Goal: Task Accomplishment & Management: Use online tool/utility

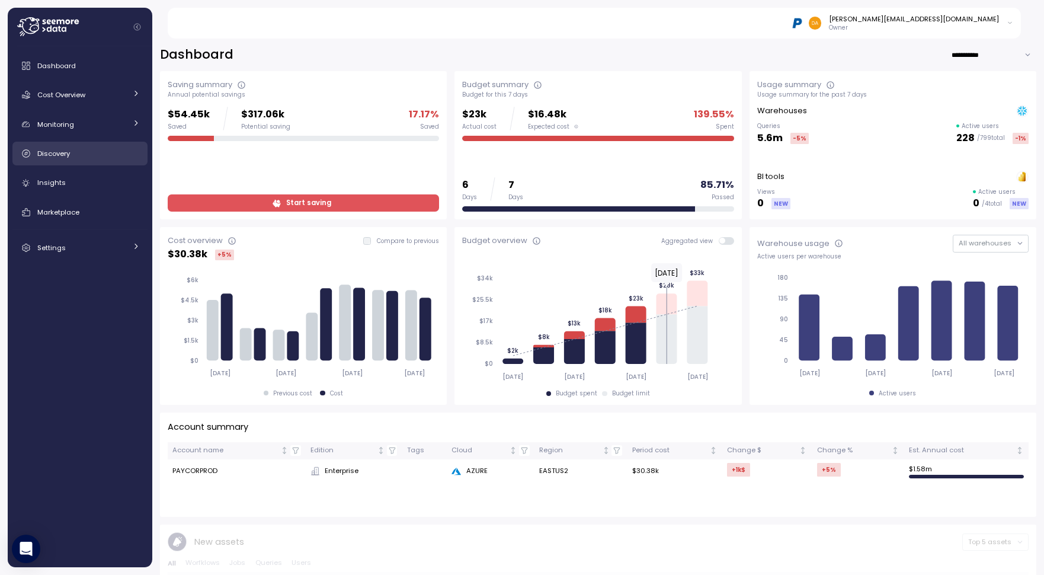
click at [58, 150] on span "Discovery" at bounding box center [53, 153] width 33 height 9
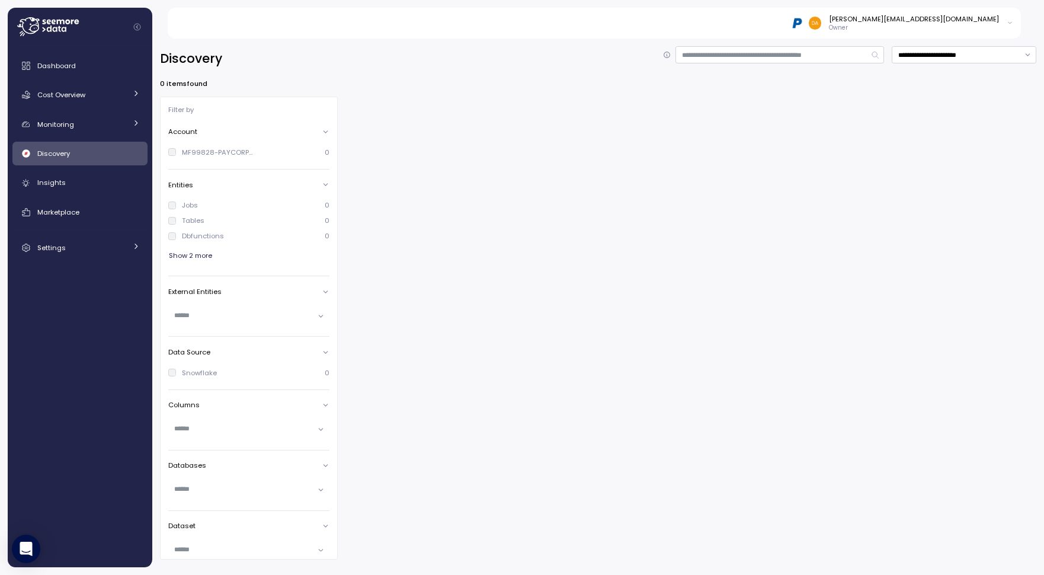
click at [61, 144] on link "Discovery" at bounding box center [79, 154] width 135 height 24
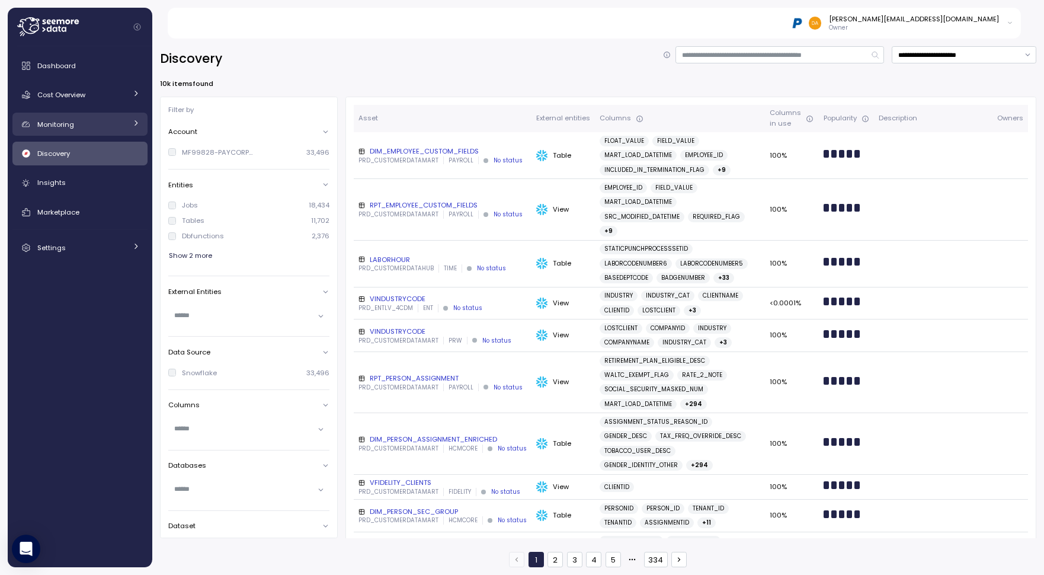
click at [65, 127] on span "Monitoring" at bounding box center [55, 124] width 37 height 9
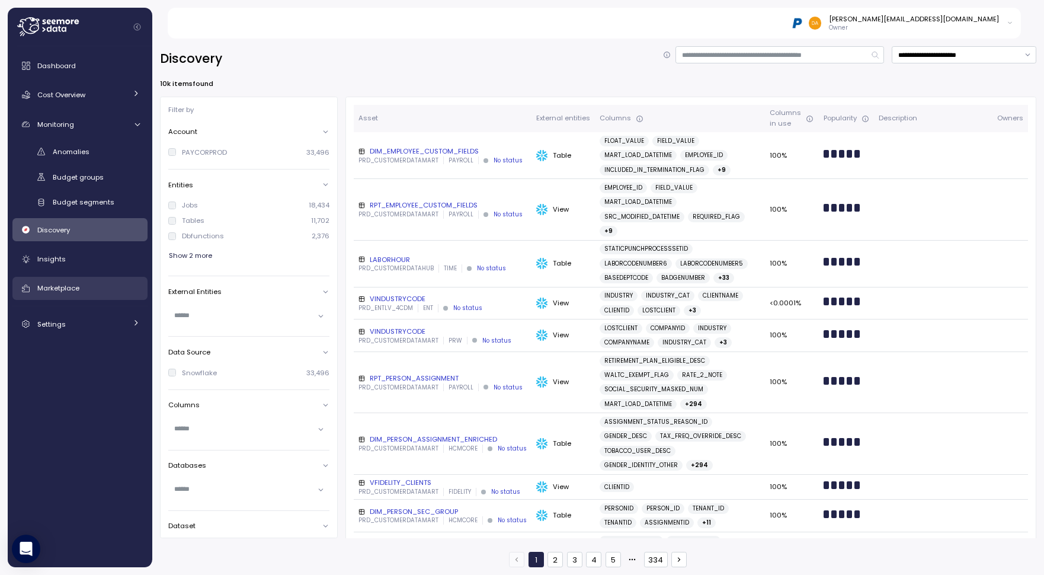
click at [66, 286] on span "Marketplace" at bounding box center [58, 287] width 42 height 9
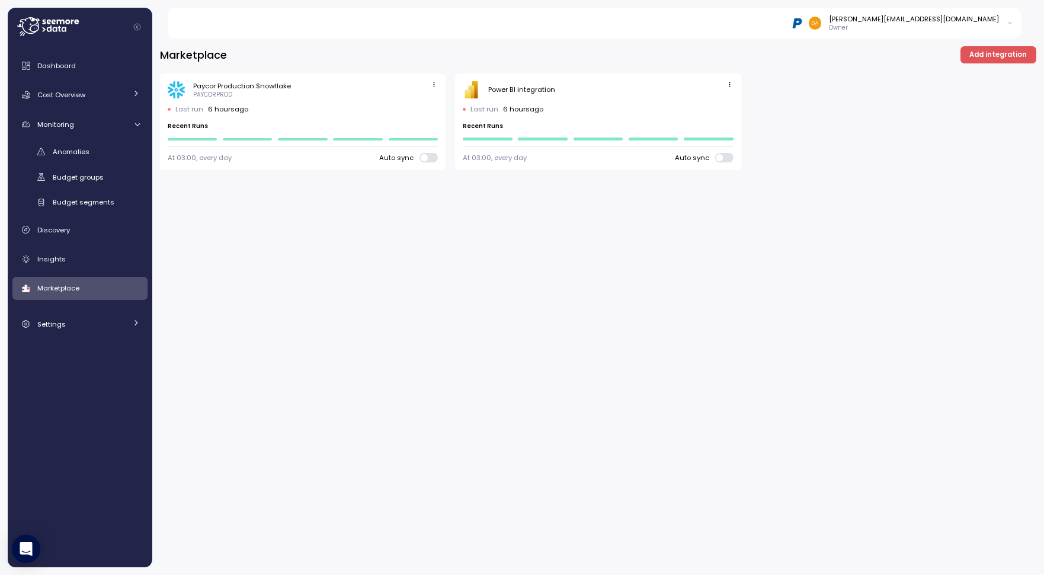
click at [1005, 50] on span "Add integration" at bounding box center [998, 55] width 57 height 16
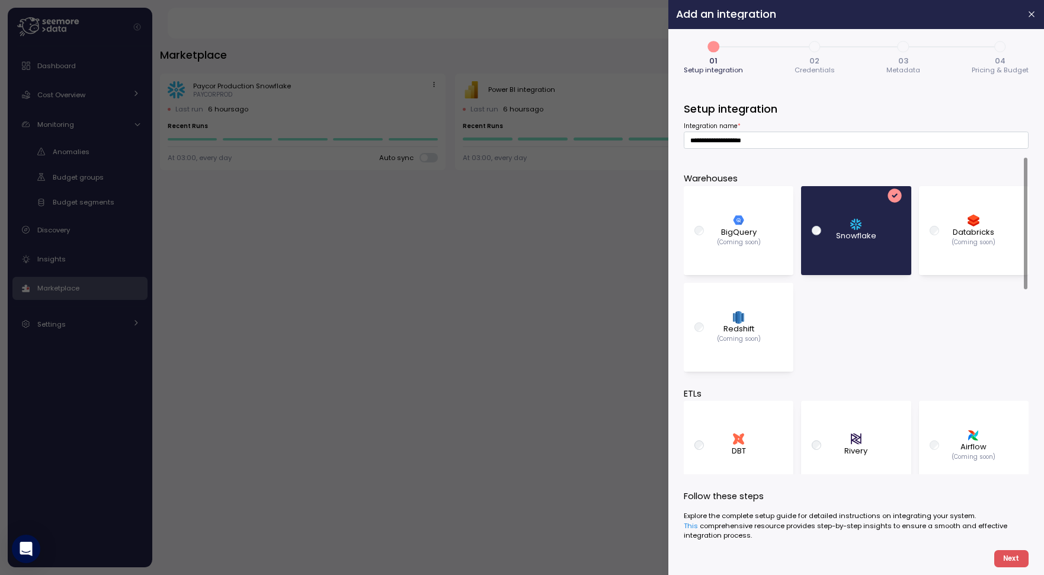
click at [860, 235] on p "Snowflake" at bounding box center [856, 236] width 40 height 12
click at [1015, 559] on span "Next" at bounding box center [1011, 559] width 16 height 16
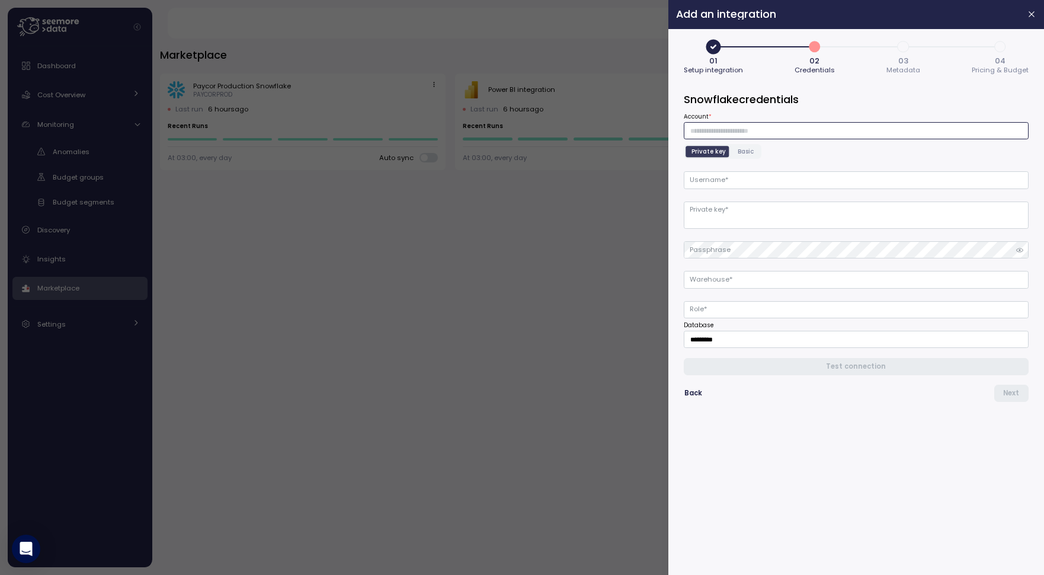
paste input "**********"
type input "**********"
click at [733, 185] on input "Username *" at bounding box center [856, 179] width 345 height 17
type input "**********"
click at [737, 216] on textarea "Private key *" at bounding box center [856, 215] width 345 height 27
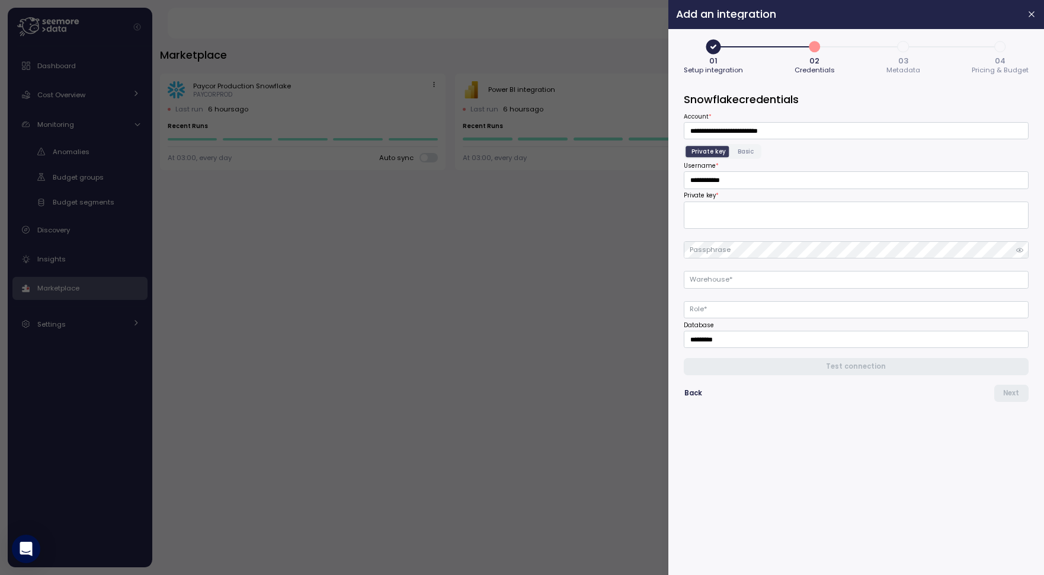
click at [743, 151] on span "Basic" at bounding box center [746, 151] width 16 height 9
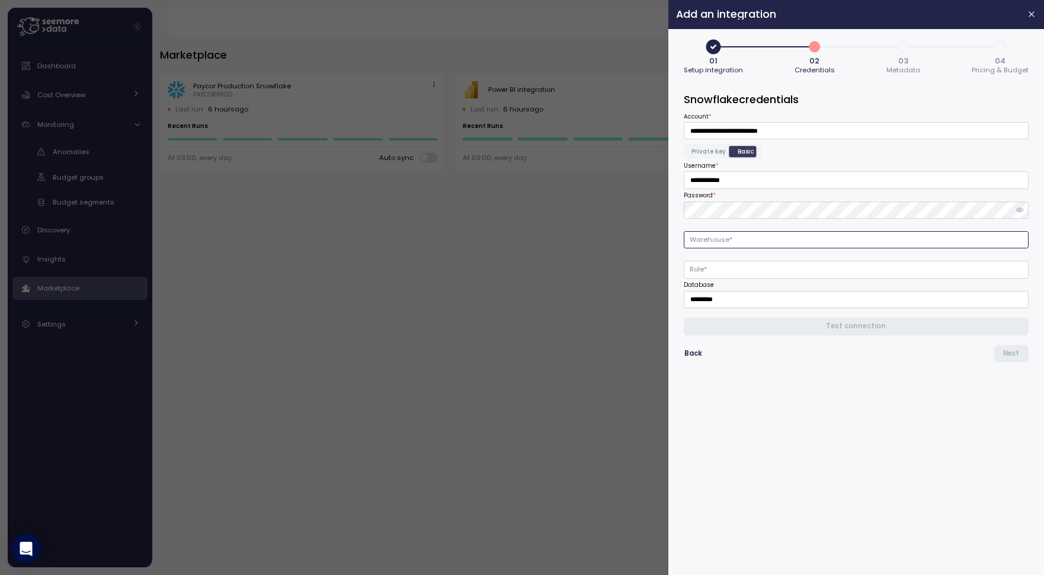
click at [722, 243] on input "Warehouse *" at bounding box center [856, 239] width 345 height 17
type input "**********"
click at [747, 270] on input "Role *" at bounding box center [856, 269] width 345 height 17
type input "**********"
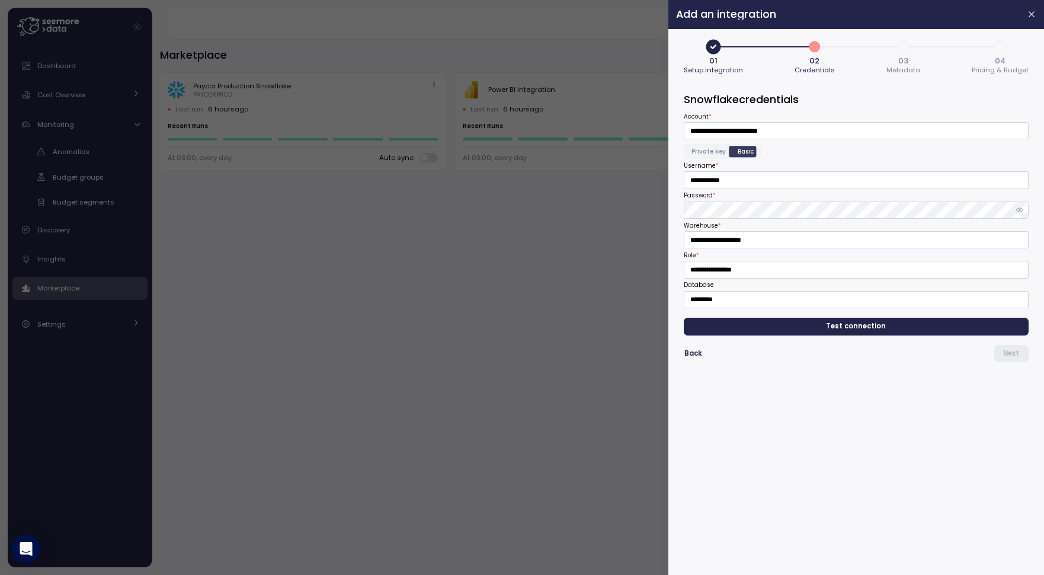
click at [855, 325] on span "Test connection" at bounding box center [857, 326] width 60 height 16
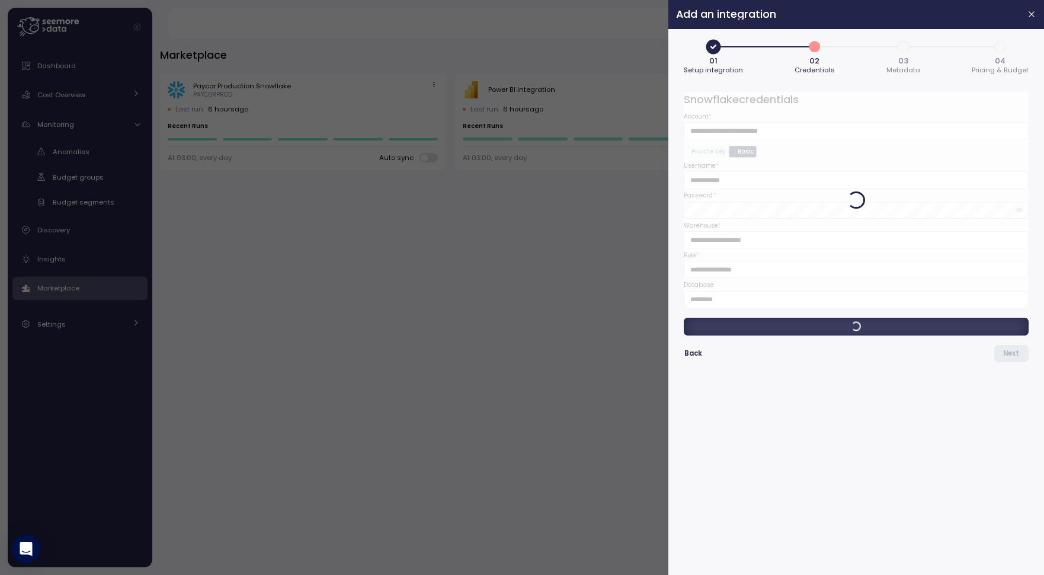
click at [809, 237] on div at bounding box center [856, 200] width 345 height 216
click at [694, 355] on span "Back" at bounding box center [694, 354] width 18 height 16
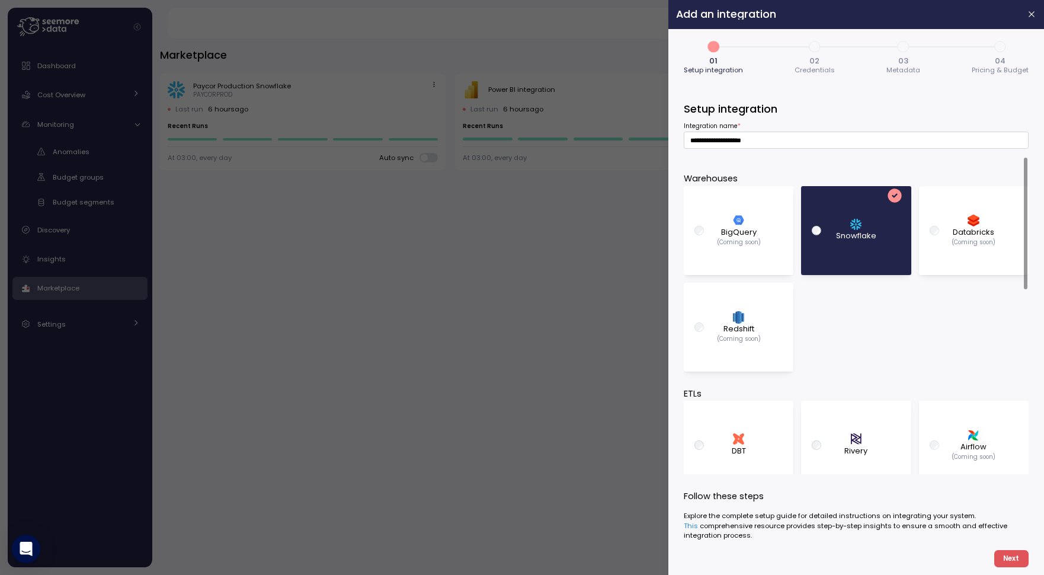
click at [850, 249] on div "Snowflake" at bounding box center [856, 231] width 91 height 78
click at [1018, 552] on span "Next" at bounding box center [1011, 559] width 16 height 16
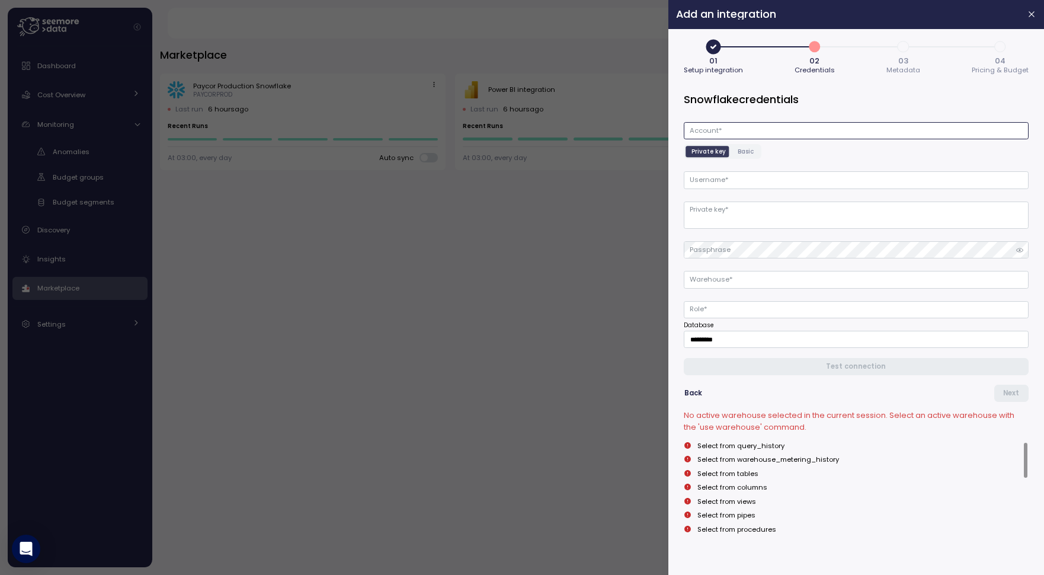
click at [733, 123] on input "Account *" at bounding box center [856, 130] width 345 height 17
type input "**********"
click at [745, 183] on input "Username *" at bounding box center [856, 179] width 345 height 17
type input "**********"
click at [733, 210] on textarea "Private key *" at bounding box center [856, 215] width 345 height 27
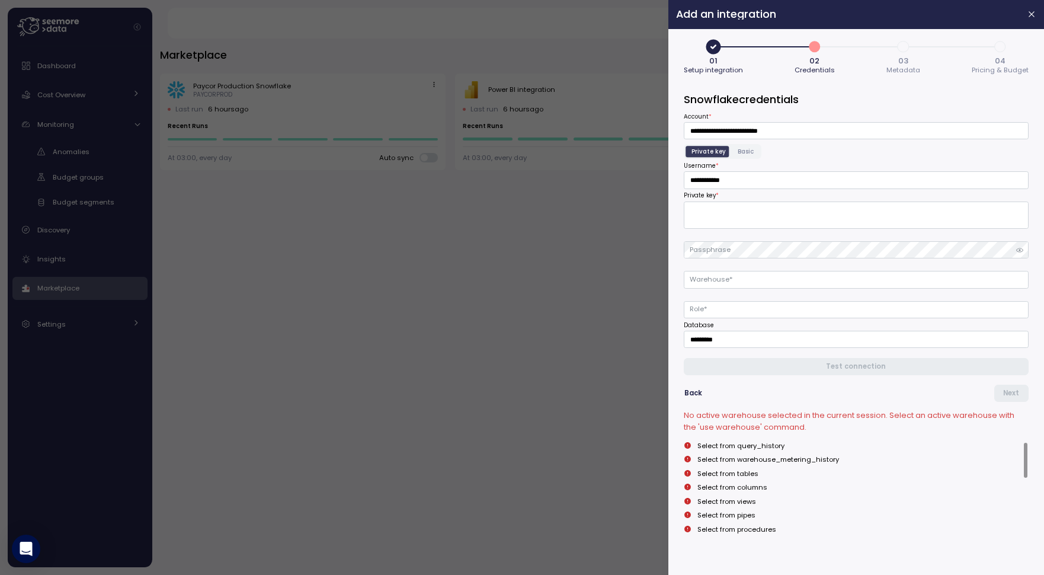
click at [741, 152] on span "Basic" at bounding box center [746, 151] width 16 height 9
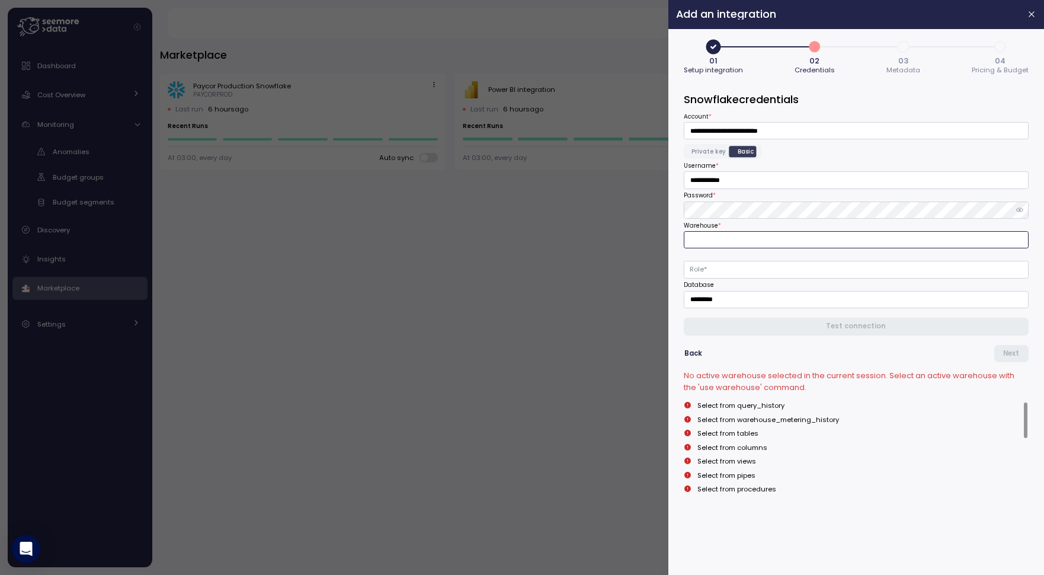
click at [731, 244] on input "Warehouse *" at bounding box center [856, 239] width 345 height 17
drag, startPoint x: 703, startPoint y: 240, endPoint x: 654, endPoint y: 239, distance: 48.6
click at [654, 574] on div "**********" at bounding box center [522, 575] width 1044 height 0
type input "**********"
click at [722, 273] on input "Role *" at bounding box center [856, 269] width 345 height 17
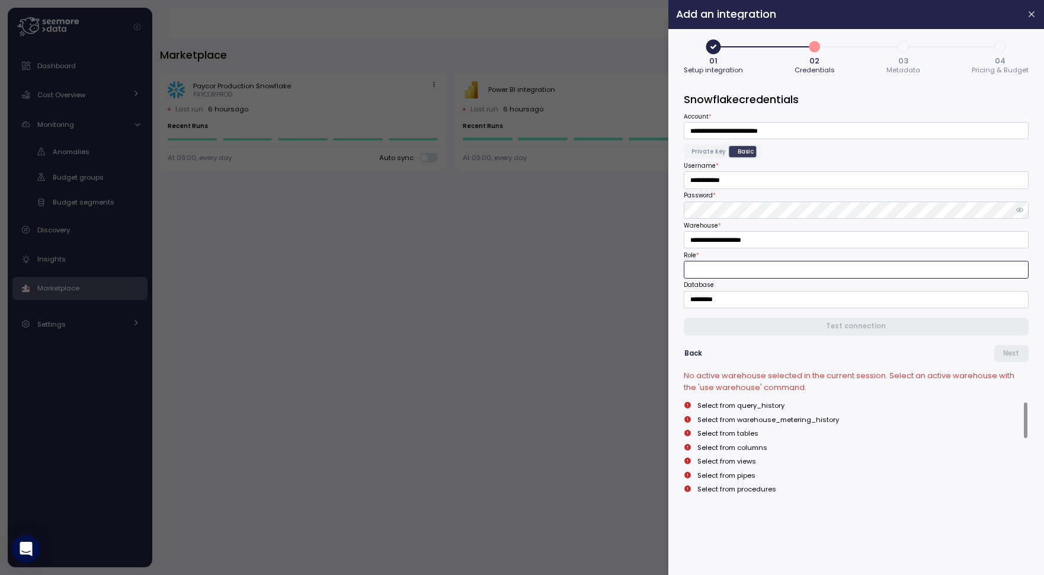
type input "**********"
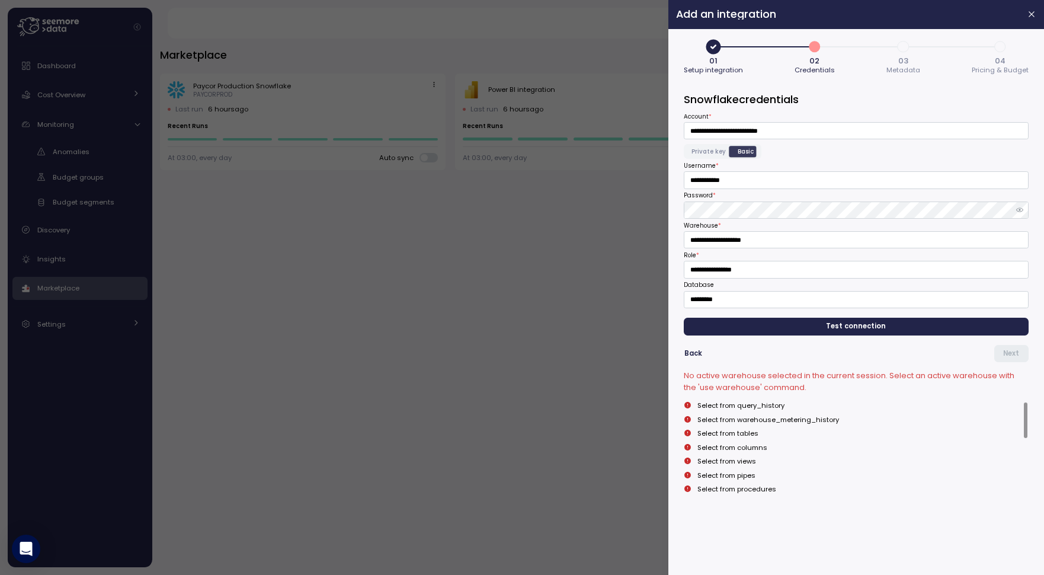
click at [799, 331] on span "Test connection" at bounding box center [856, 326] width 327 height 16
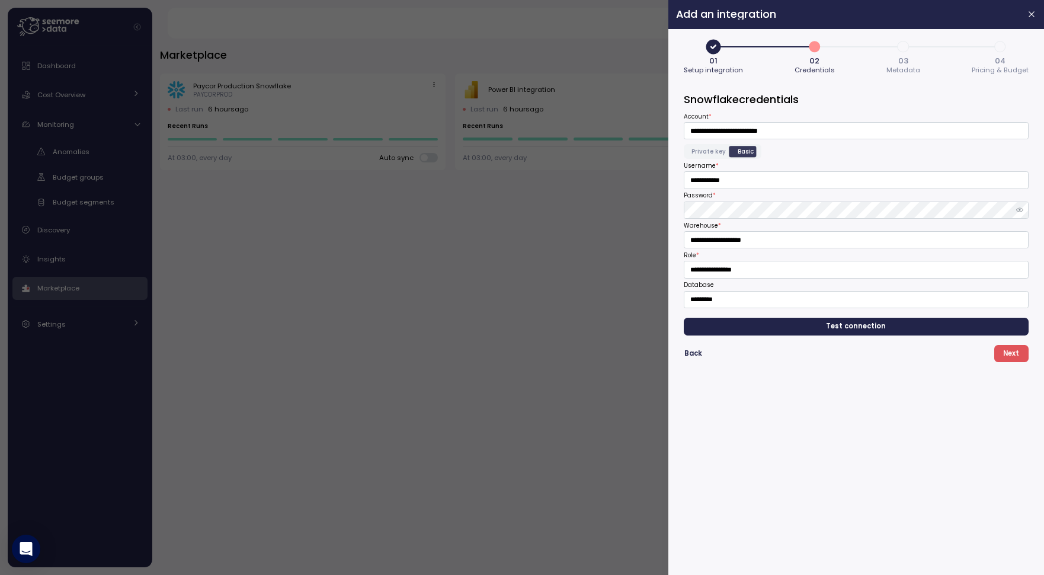
click at [1019, 349] on span "Next" at bounding box center [1011, 354] width 16 height 16
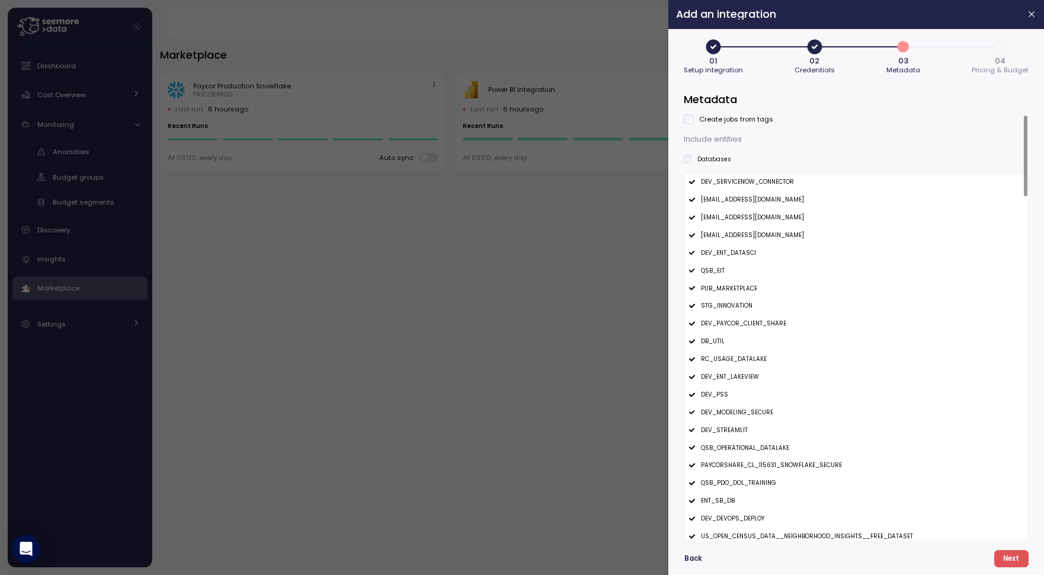
click at [718, 118] on label "Create jobs from tags" at bounding box center [734, 118] width 80 height 9
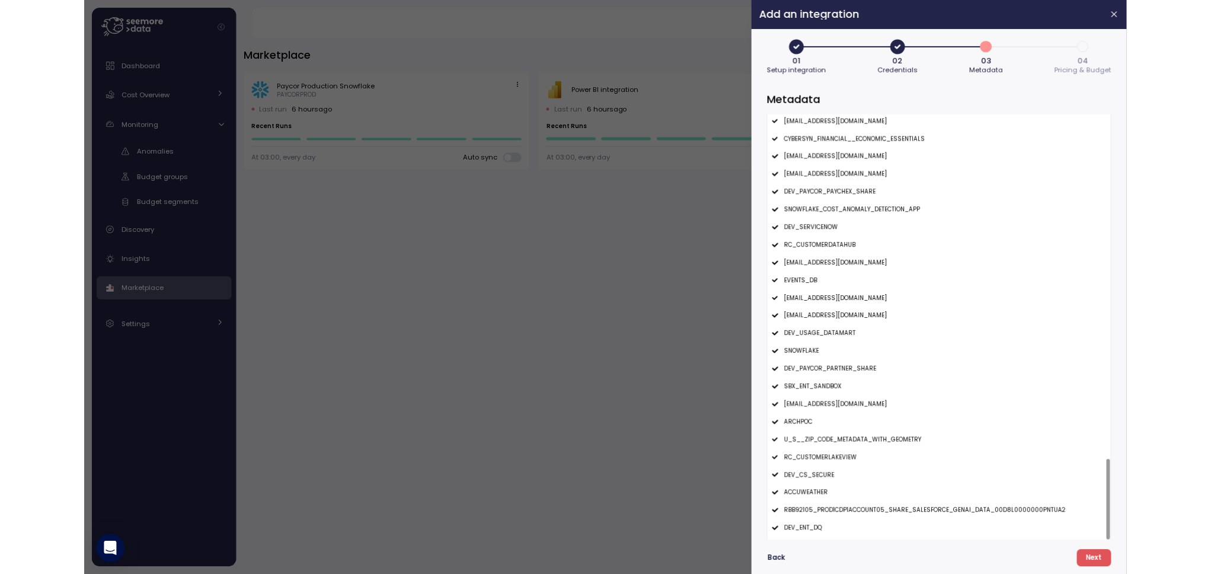
scroll to position [1812, 0]
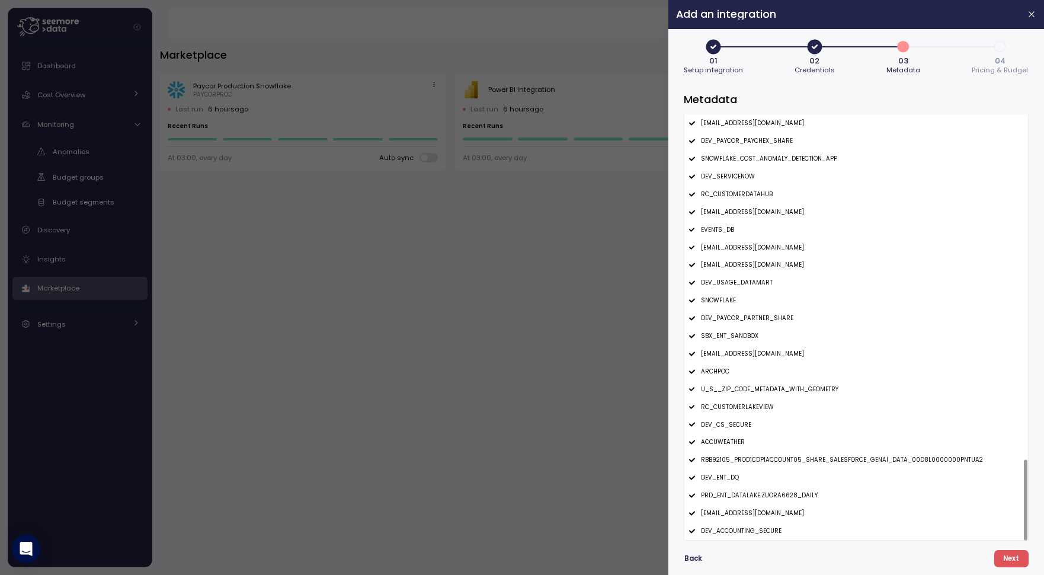
click at [1017, 561] on span "Next" at bounding box center [1011, 559] width 16 height 16
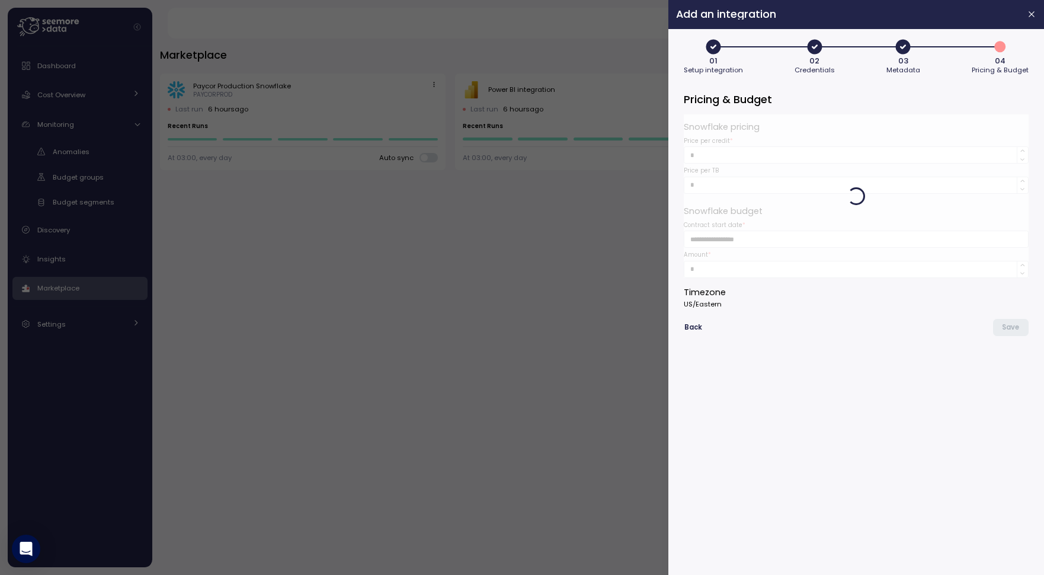
type input "*******"
type input "**********"
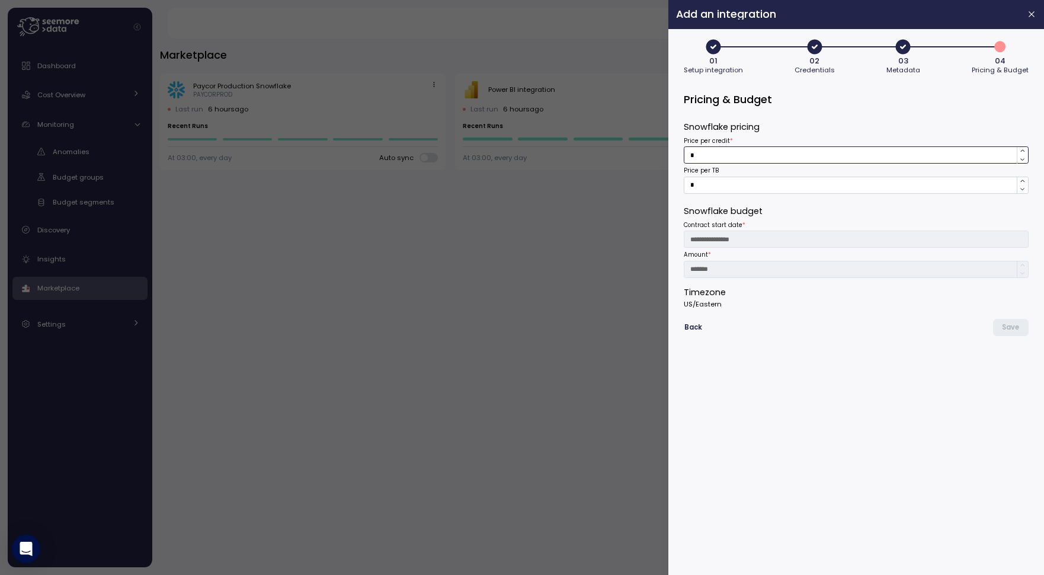
drag, startPoint x: 712, startPoint y: 154, endPoint x: 464, endPoint y: 153, distance: 247.7
click at [467, 574] on div "**********" at bounding box center [522, 575] width 1044 height 0
type input "****"
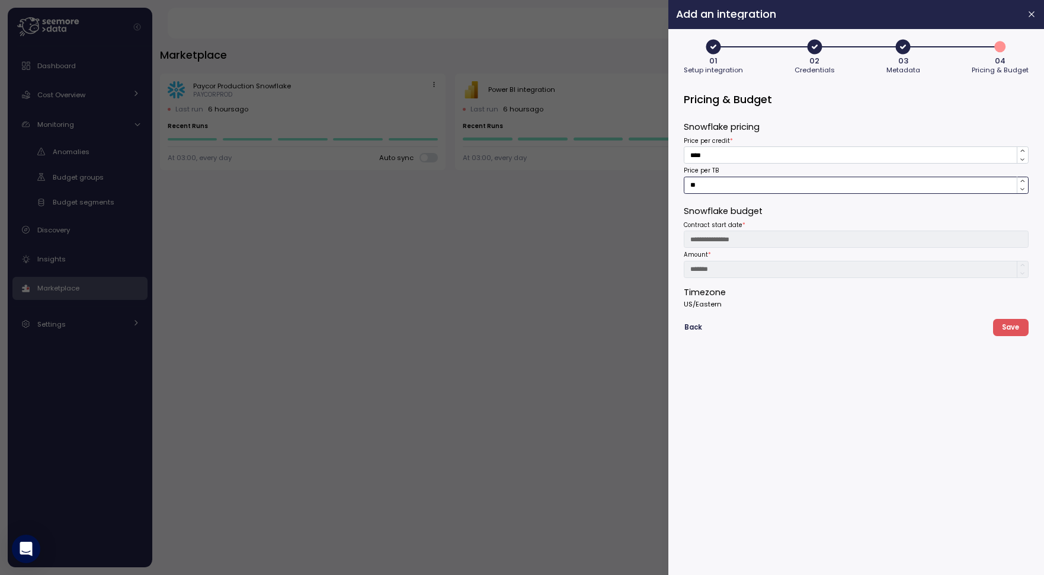
type input "**"
click at [1014, 328] on span "Save" at bounding box center [1010, 327] width 17 height 16
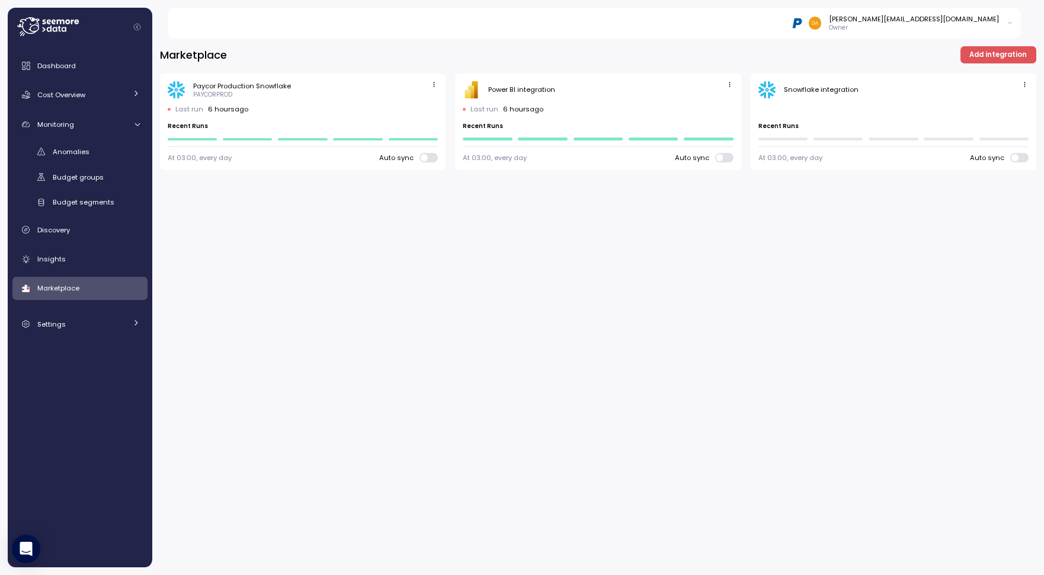
click at [730, 85] on icon "button" at bounding box center [729, 84] width 1 height 5
click at [668, 84] on div "PBI Logo Created with Sketch. Power BI integration" at bounding box center [598, 90] width 270 height 18
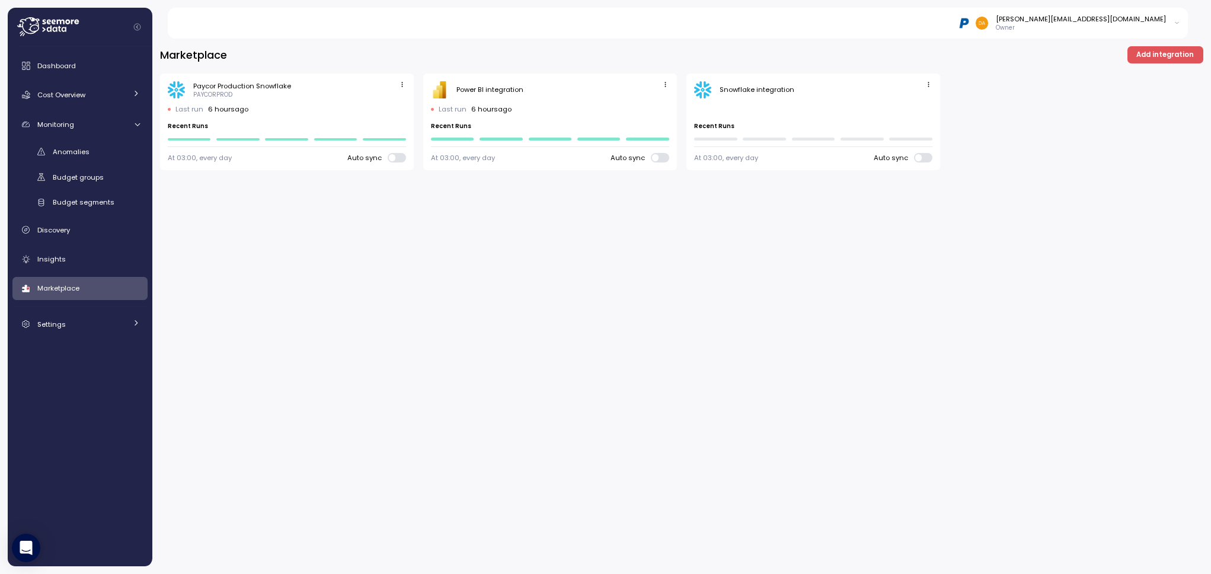
click at [666, 84] on icon "button" at bounding box center [665, 85] width 8 height 8
click at [542, 244] on div "Marketplace Add integration Paycor Production Snowflake PAYCORPROD Last run 6 h…" at bounding box center [681, 302] width 1059 height 543
click at [663, 81] on span "button" at bounding box center [665, 85] width 12 height 12
click at [650, 103] on div "Edit" at bounding box center [652, 107] width 21 height 11
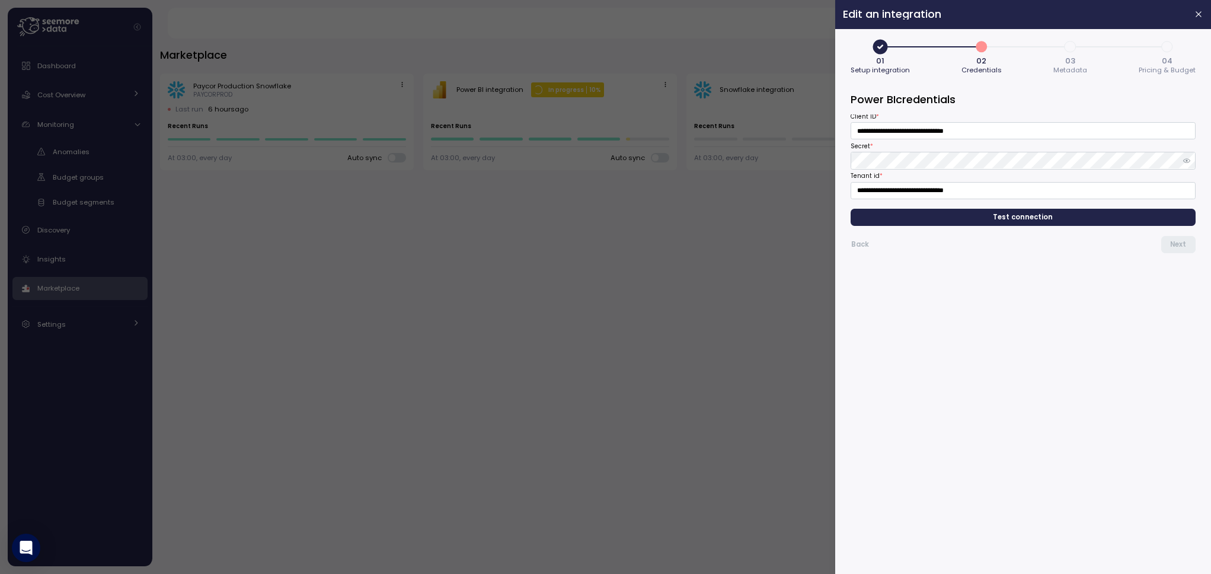
click at [1020, 220] on span "Test connection" at bounding box center [1023, 217] width 60 height 16
click at [1044, 244] on span "Next" at bounding box center [1178, 244] width 16 height 16
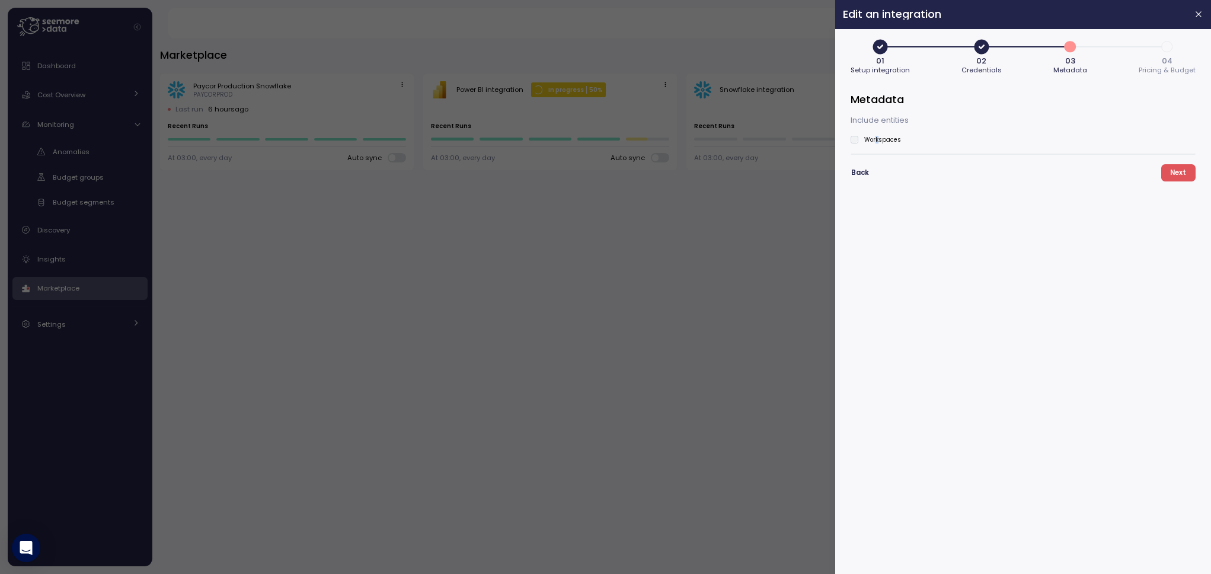
drag, startPoint x: 879, startPoint y: 135, endPoint x: 876, endPoint y: 142, distance: 7.7
click at [876, 142] on div "Include entities Workspaces" at bounding box center [1022, 134] width 345 height 40
click at [871, 114] on p "Include entities" at bounding box center [1022, 120] width 345 height 12
click at [859, 169] on span "Back" at bounding box center [860, 173] width 18 height 16
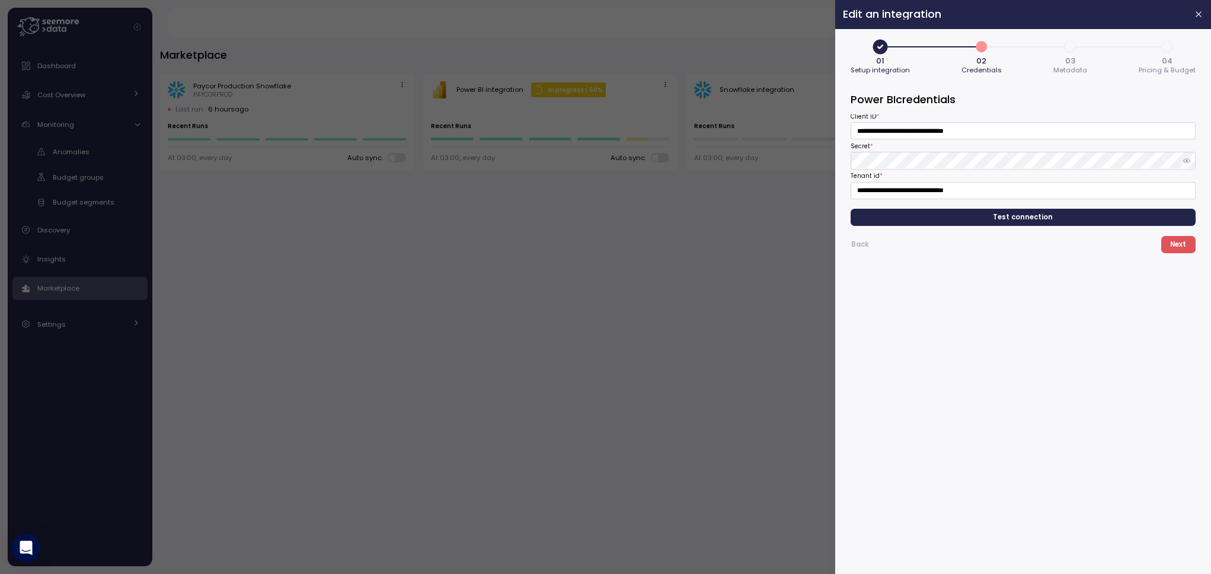
click at [1044, 221] on span "Test connection" at bounding box center [1023, 217] width 327 height 16
click at [1044, 247] on span "Next" at bounding box center [1178, 244] width 16 height 16
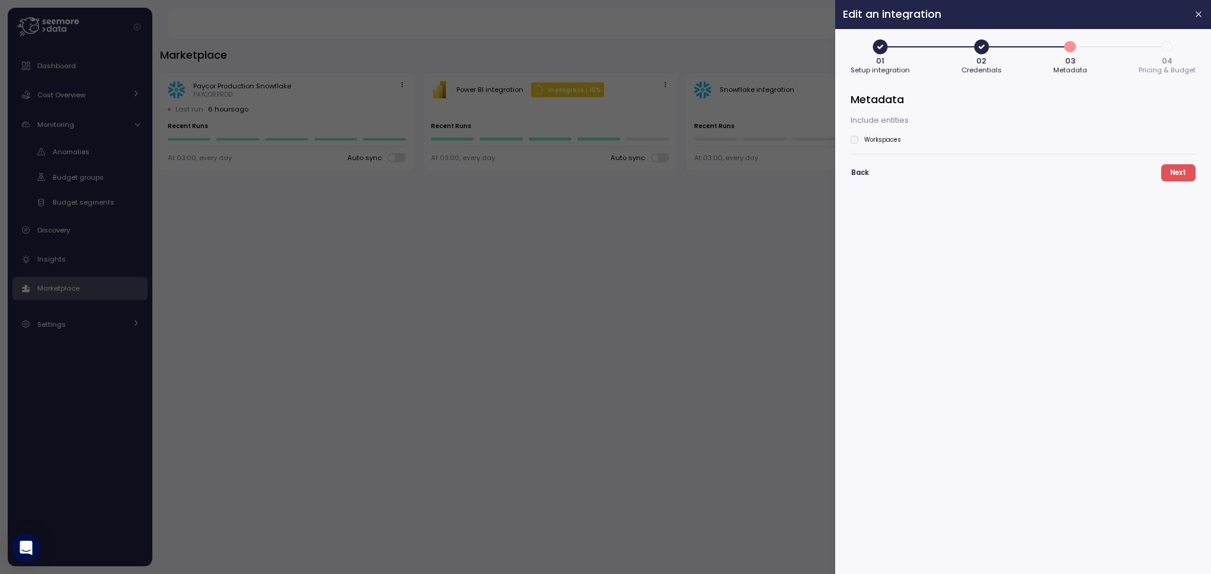
click at [770, 146] on div at bounding box center [605, 287] width 1211 height 574
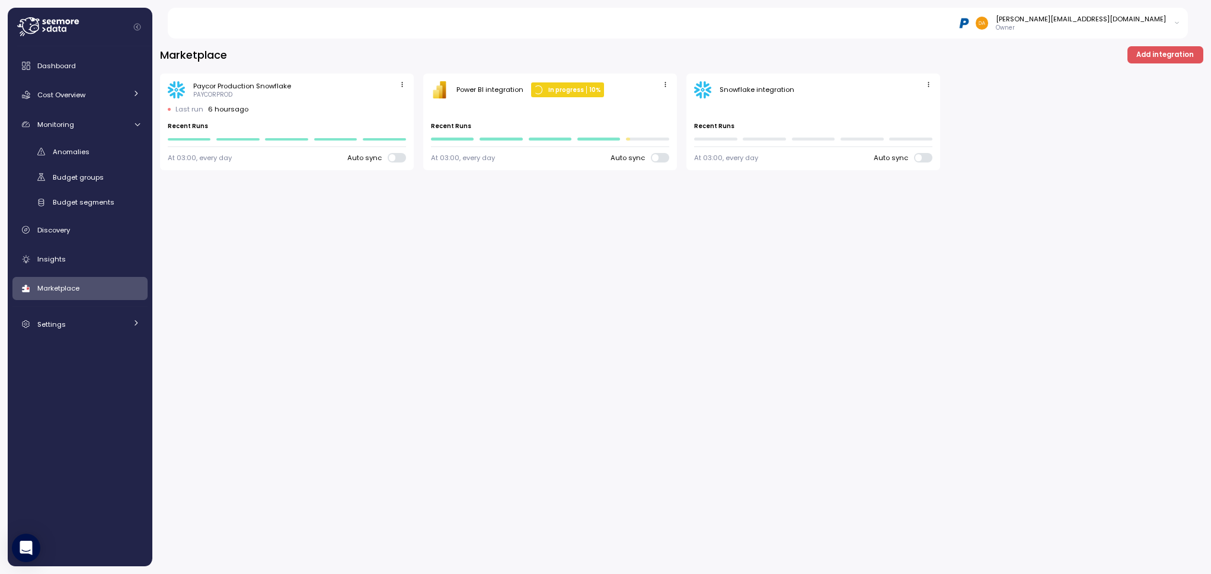
click at [925, 85] on icon "button" at bounding box center [929, 85] width 8 height 8
click at [904, 105] on button "Edit" at bounding box center [910, 107] width 44 height 17
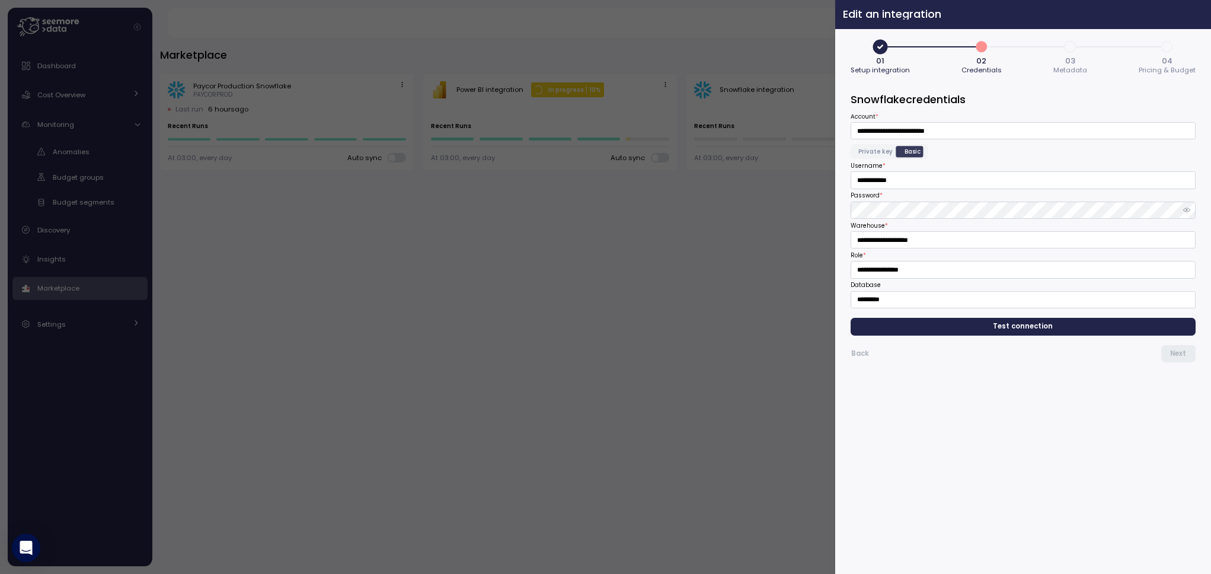
click at [1044, 14] on icon "button" at bounding box center [1198, 13] width 9 height 9
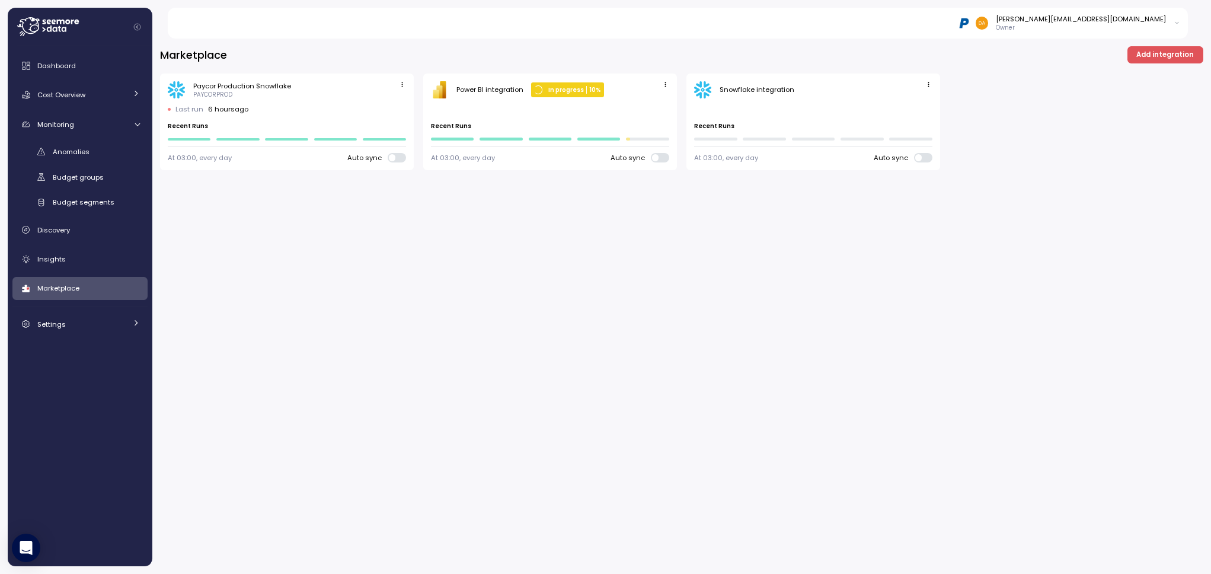
click at [517, 106] on div "Last run ago Recent Runs" at bounding box center [550, 122] width 238 height 36
click at [661, 90] on span "button" at bounding box center [665, 85] width 12 height 12
click at [642, 110] on div "Edit" at bounding box center [652, 107] width 21 height 11
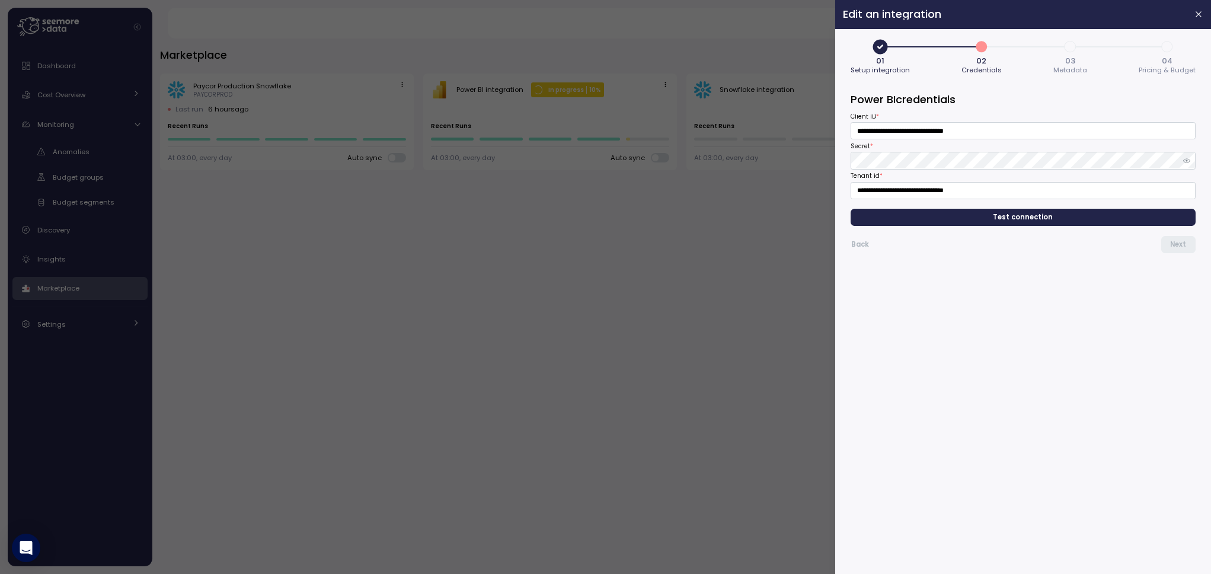
click at [978, 219] on span "Test connection" at bounding box center [1023, 217] width 327 height 16
click at [1044, 245] on span "Next" at bounding box center [1178, 244] width 16 height 16
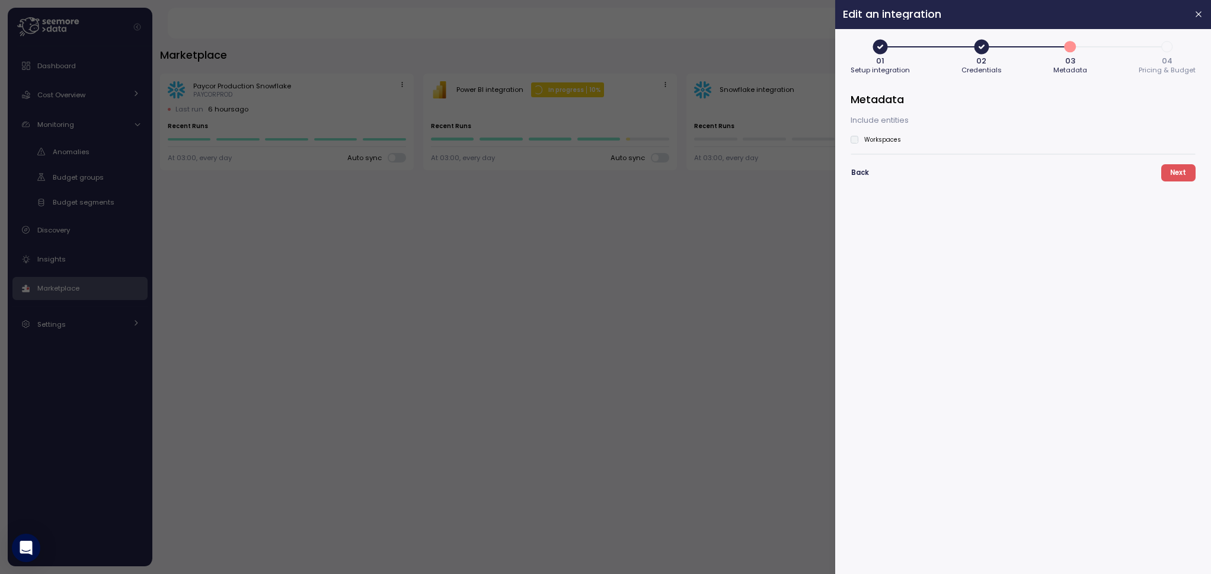
click at [858, 138] on label "Workspaces" at bounding box center [879, 140] width 43 height 8
click at [1044, 171] on span "Next" at bounding box center [1178, 173] width 16 height 16
click at [1044, 165] on span "Save" at bounding box center [1177, 164] width 17 height 16
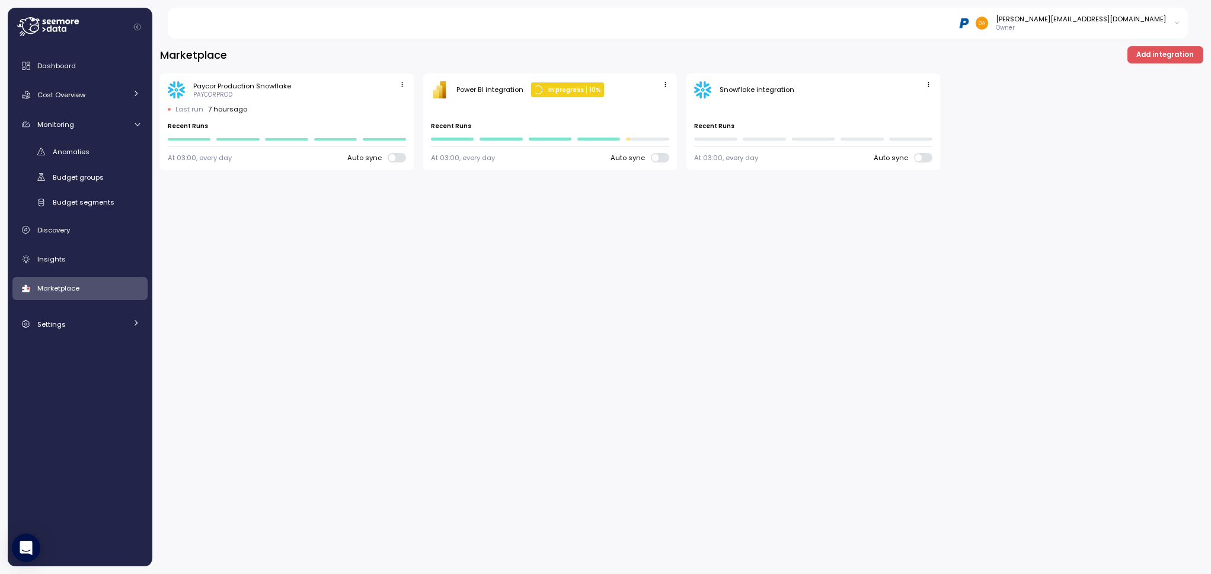
click at [663, 87] on icon "button" at bounding box center [665, 85] width 8 height 8
click at [645, 105] on div "Edit" at bounding box center [652, 107] width 21 height 11
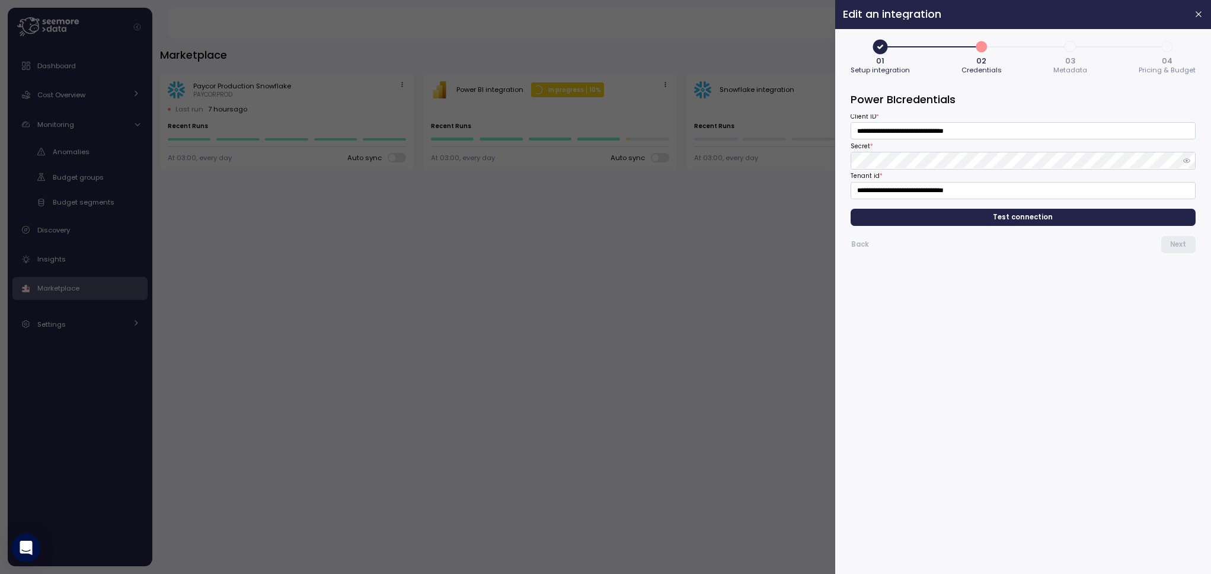
click at [973, 219] on span "Test connection" at bounding box center [1023, 217] width 327 height 16
click at [1044, 241] on span "Next" at bounding box center [1178, 244] width 16 height 16
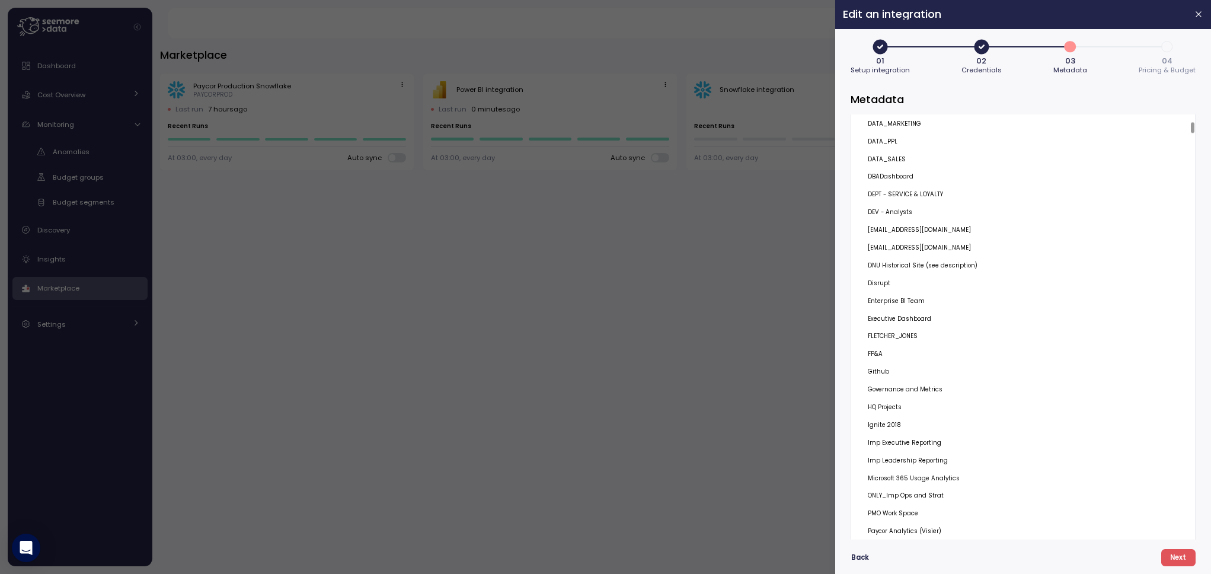
scroll to position [0, 0]
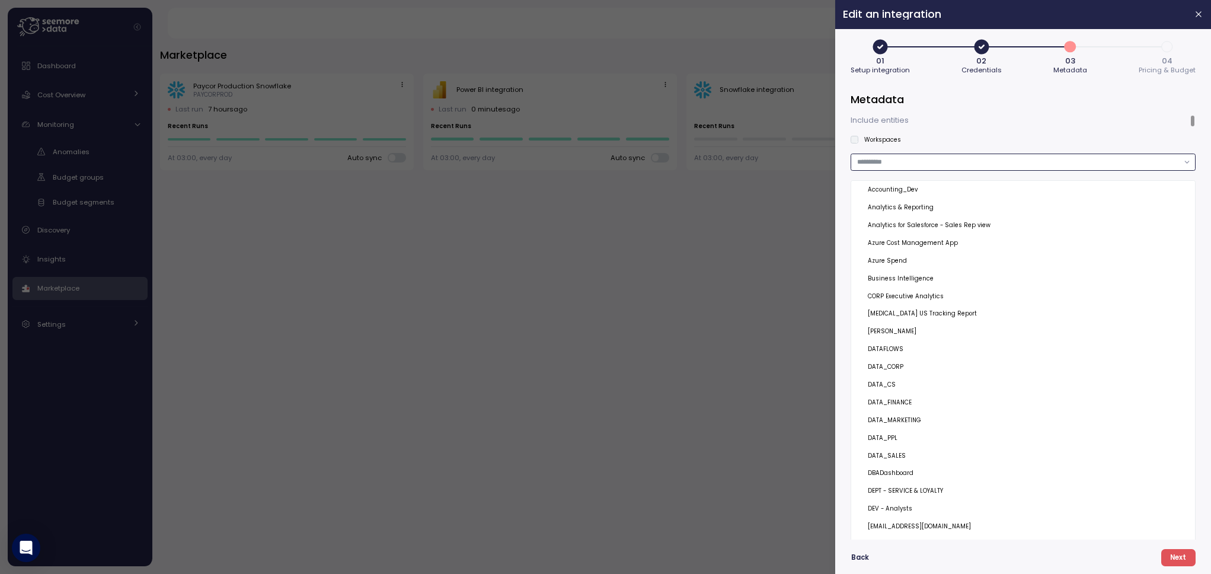
click at [920, 160] on input "text" at bounding box center [1017, 161] width 321 height 11
click at [867, 219] on div "Workspace" at bounding box center [1023, 216] width 330 height 9
click at [1044, 116] on div at bounding box center [1193, 171] width 4 height 111
click at [897, 163] on button "button" at bounding box center [901, 161] width 12 height 11
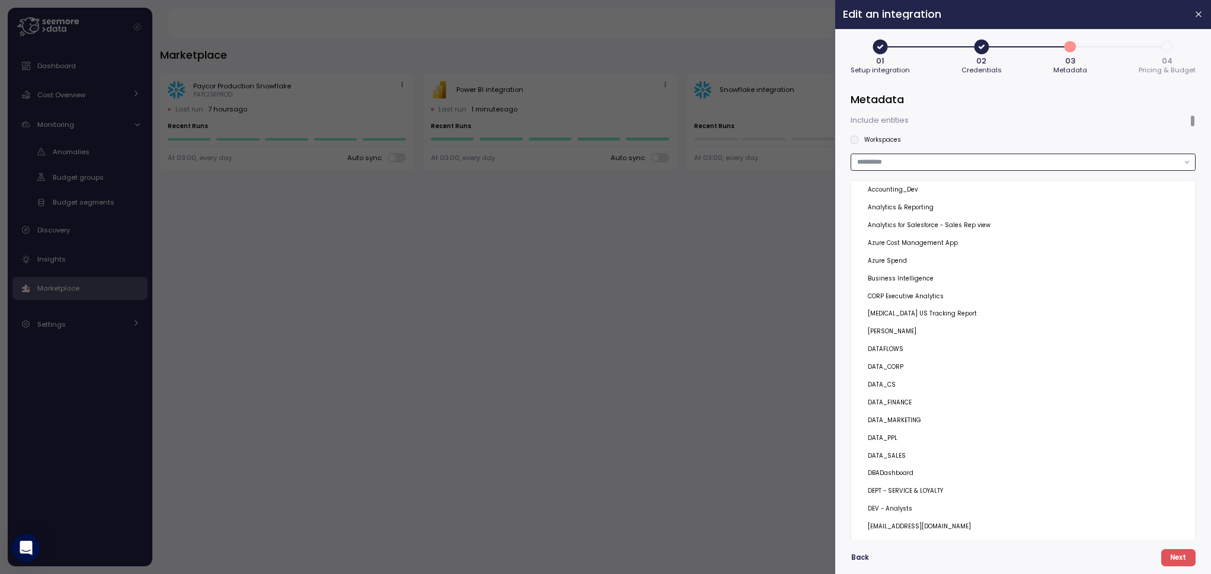
click at [895, 164] on input "text" at bounding box center [1017, 161] width 321 height 11
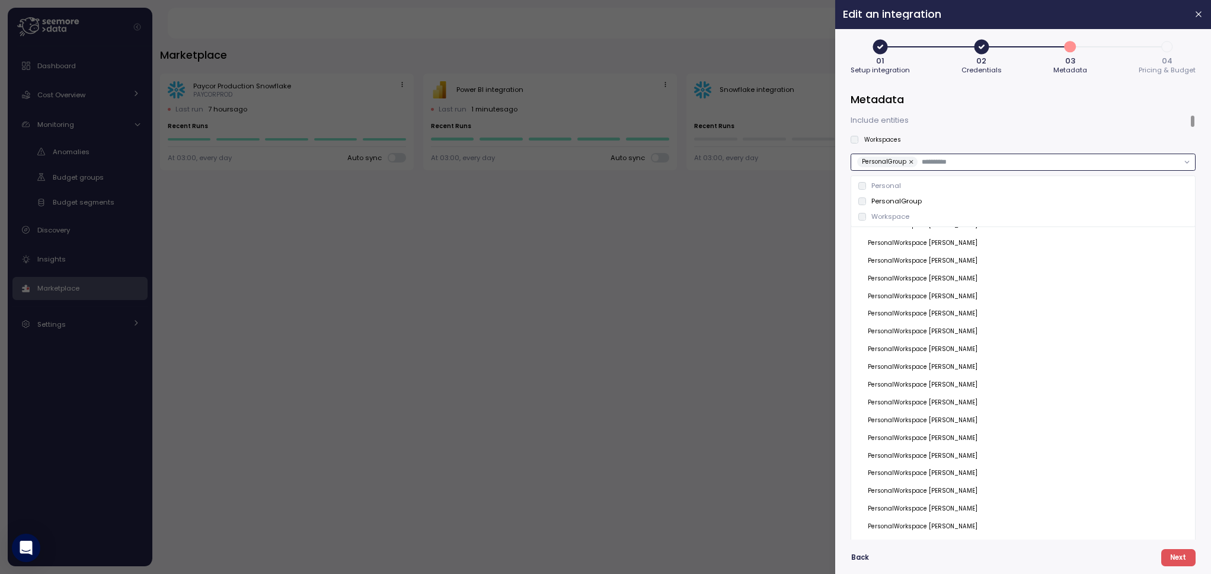
click at [907, 161] on button "button" at bounding box center [912, 161] width 12 height 11
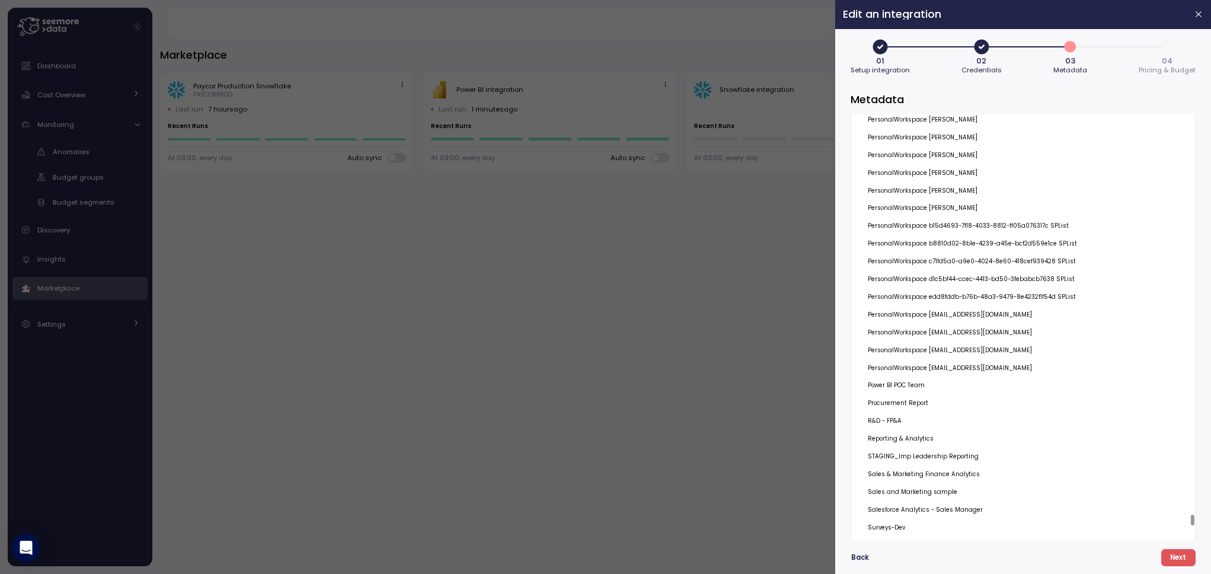
scroll to position [16641, 0]
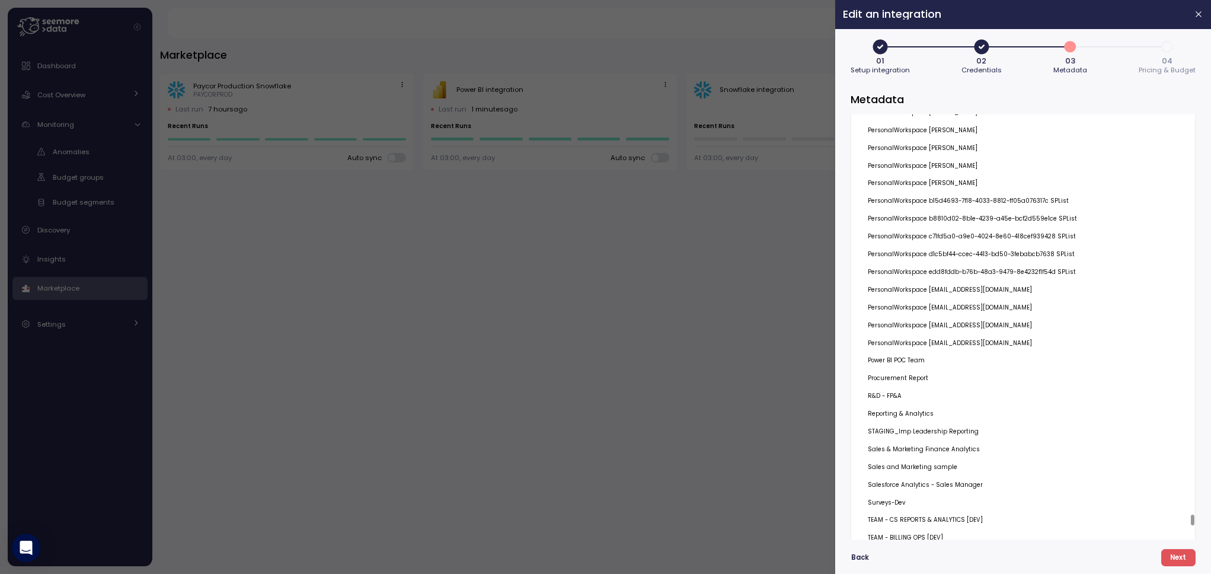
click at [1044, 521] on div at bounding box center [1193, 519] width 4 height 11
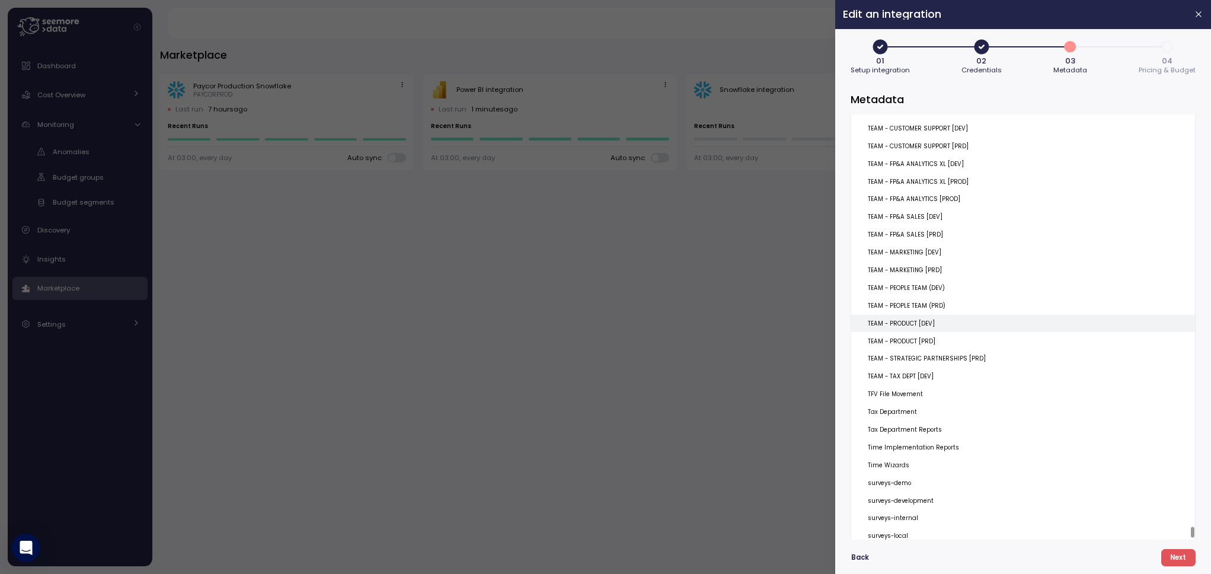
scroll to position [17056, 0]
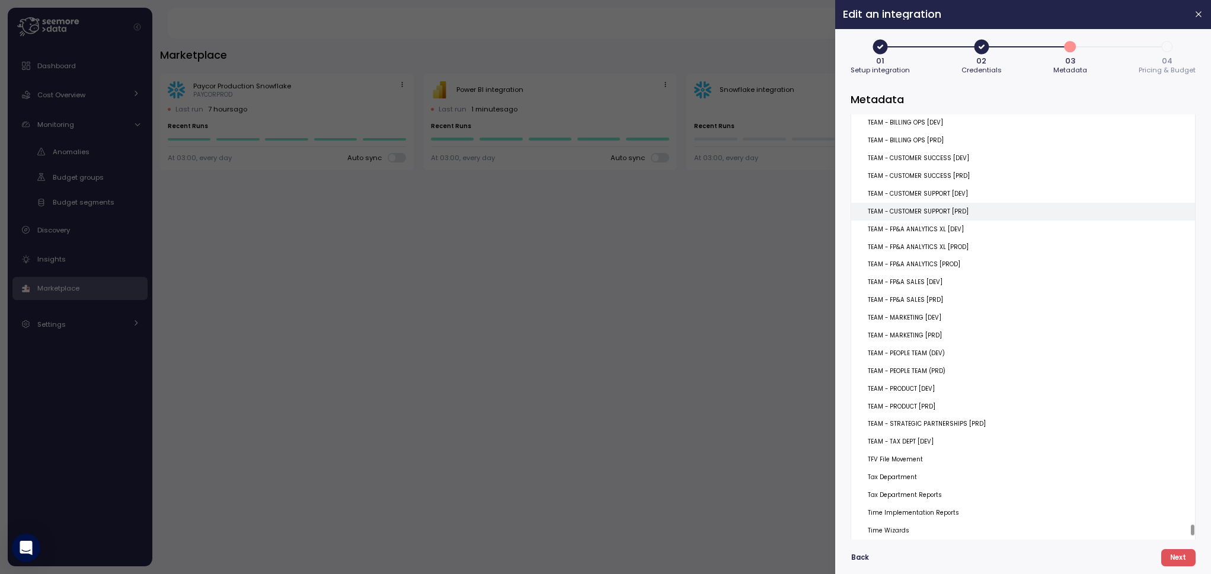
click at [911, 209] on p "TEAM - CUSTOMER SUPPORT [PRD]" at bounding box center [918, 211] width 101 height 8
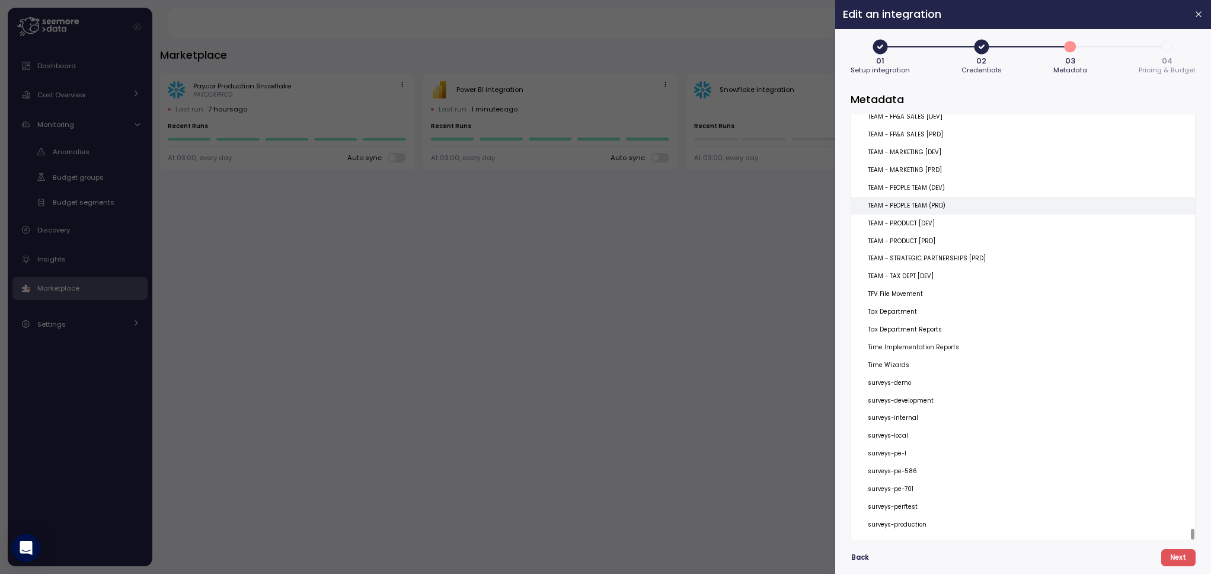
scroll to position [17233, 0]
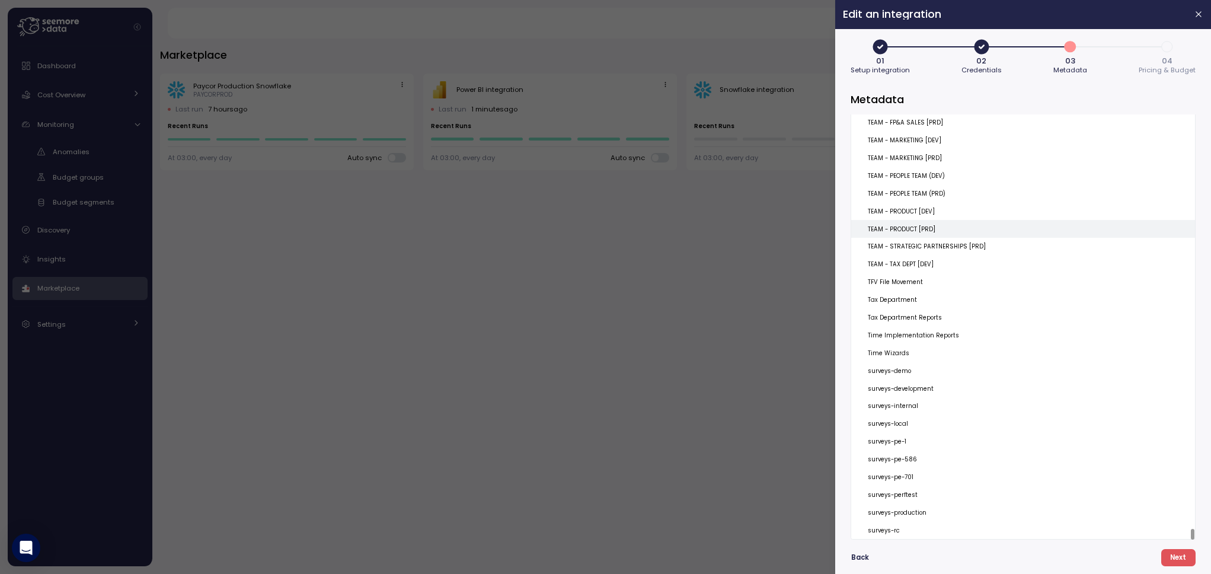
click at [911, 222] on div "TEAM - PRODUCT [PRD]" at bounding box center [1023, 229] width 344 height 18
click at [896, 210] on p "TEAM - PRODUCT [DEV]" at bounding box center [901, 211] width 67 height 8
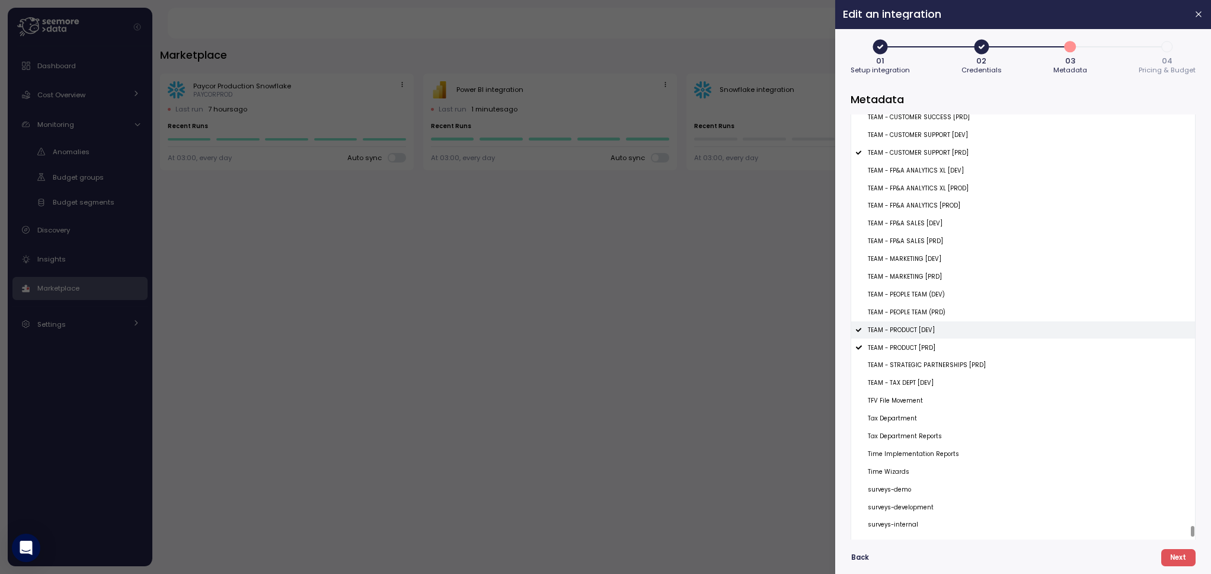
scroll to position [17055, 0]
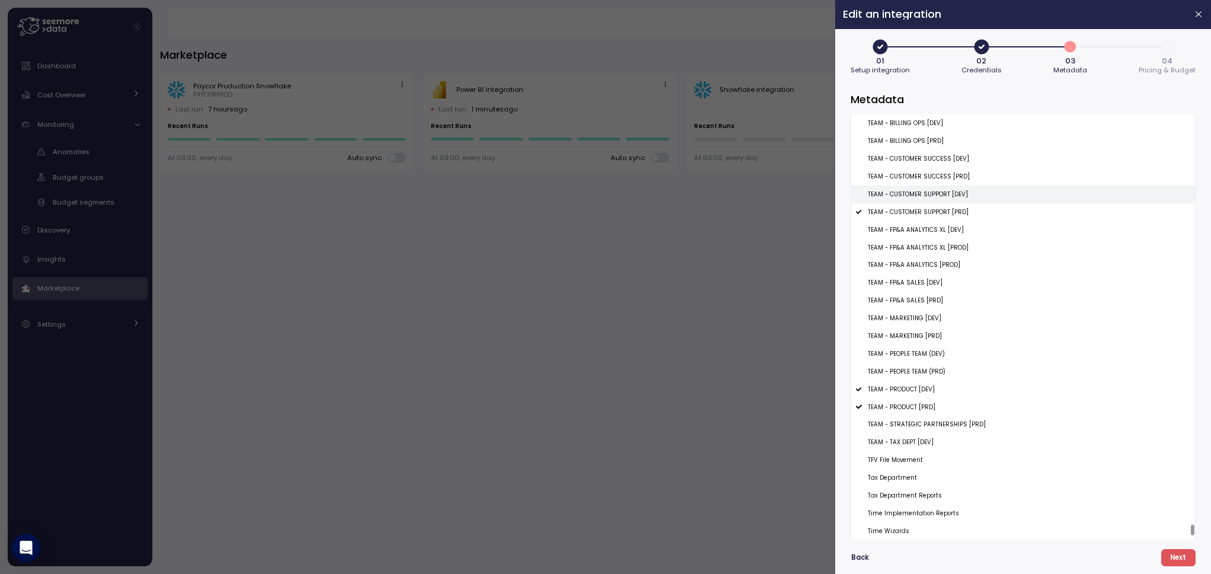
click at [902, 198] on p "TEAM - CUSTOMER SUPPORT [DEV]" at bounding box center [918, 194] width 100 height 8
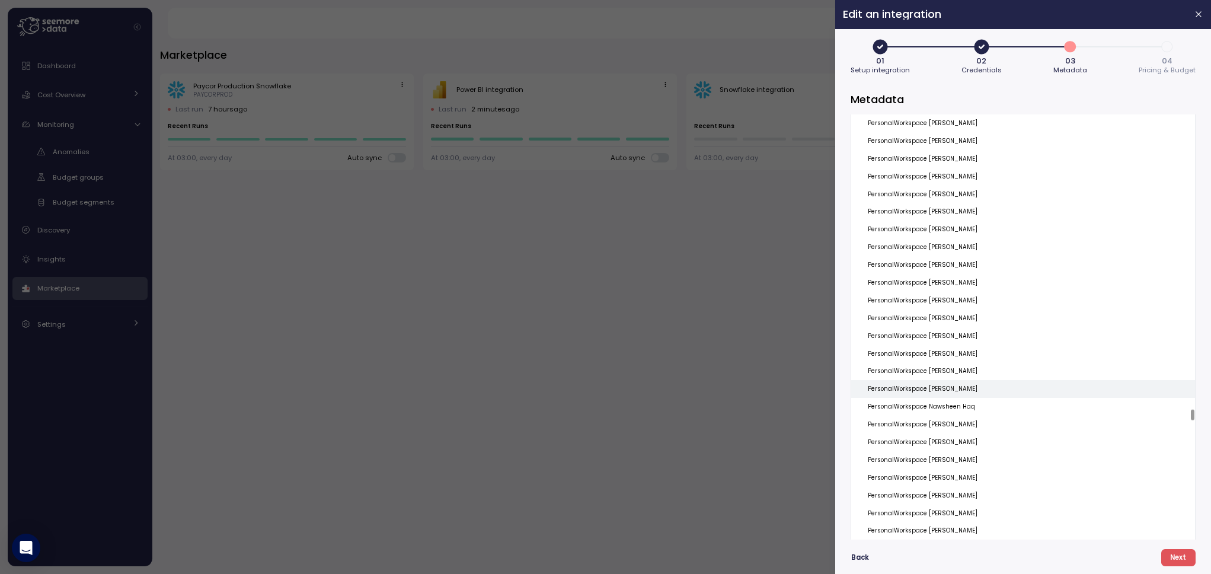
scroll to position [12077, 0]
click at [1044, 560] on span "Next" at bounding box center [1178, 557] width 16 height 16
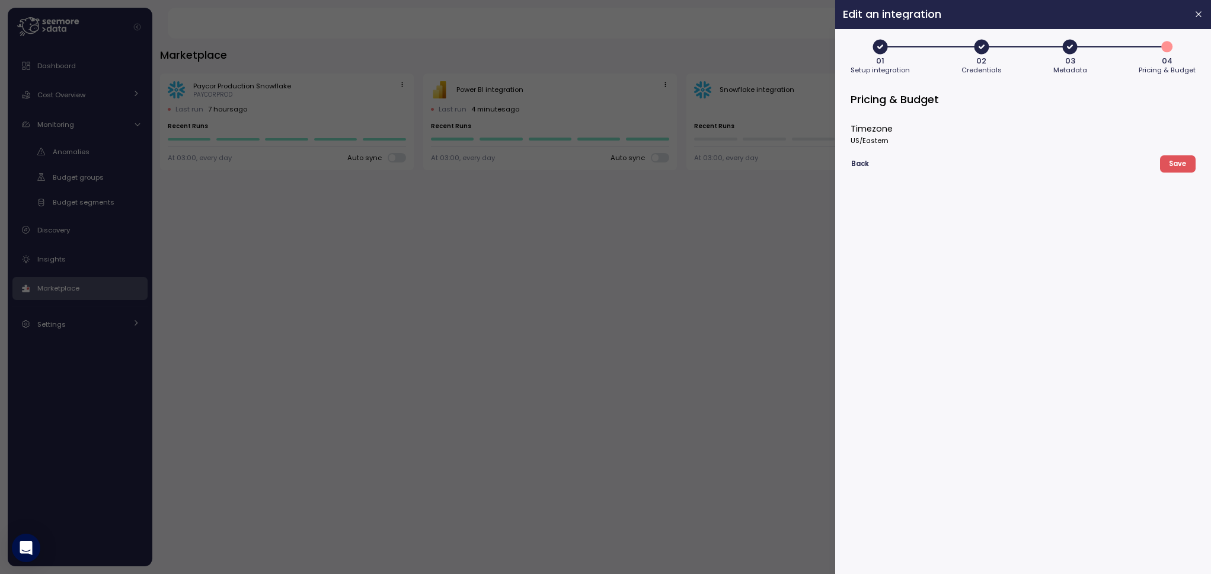
click at [1044, 170] on span "Save" at bounding box center [1177, 164] width 17 height 16
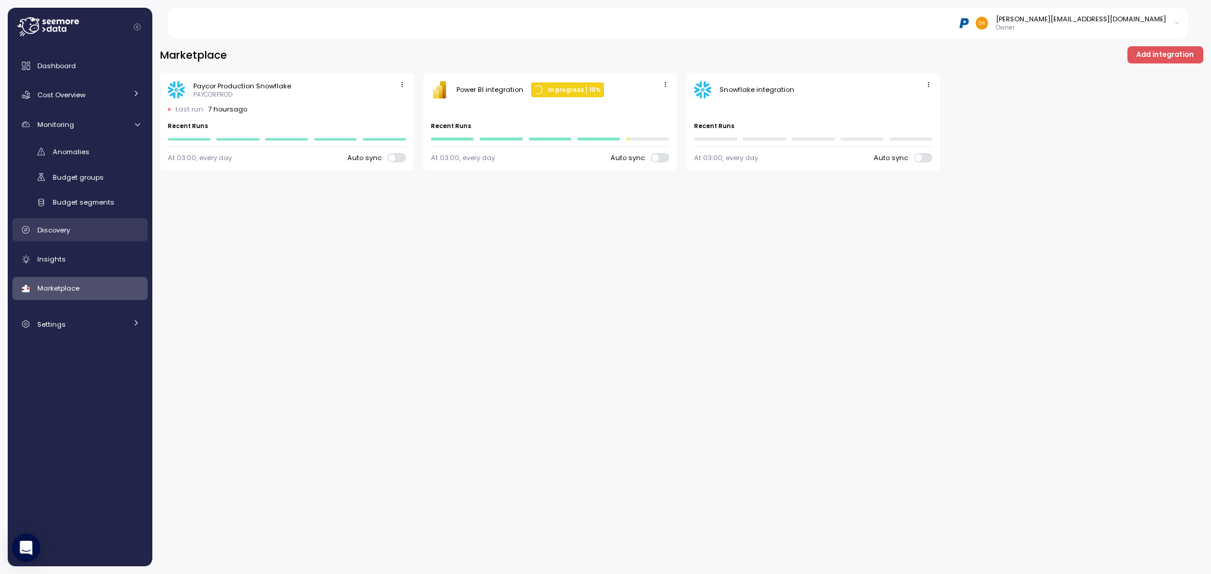
click at [55, 223] on link "Discovery" at bounding box center [79, 230] width 135 height 24
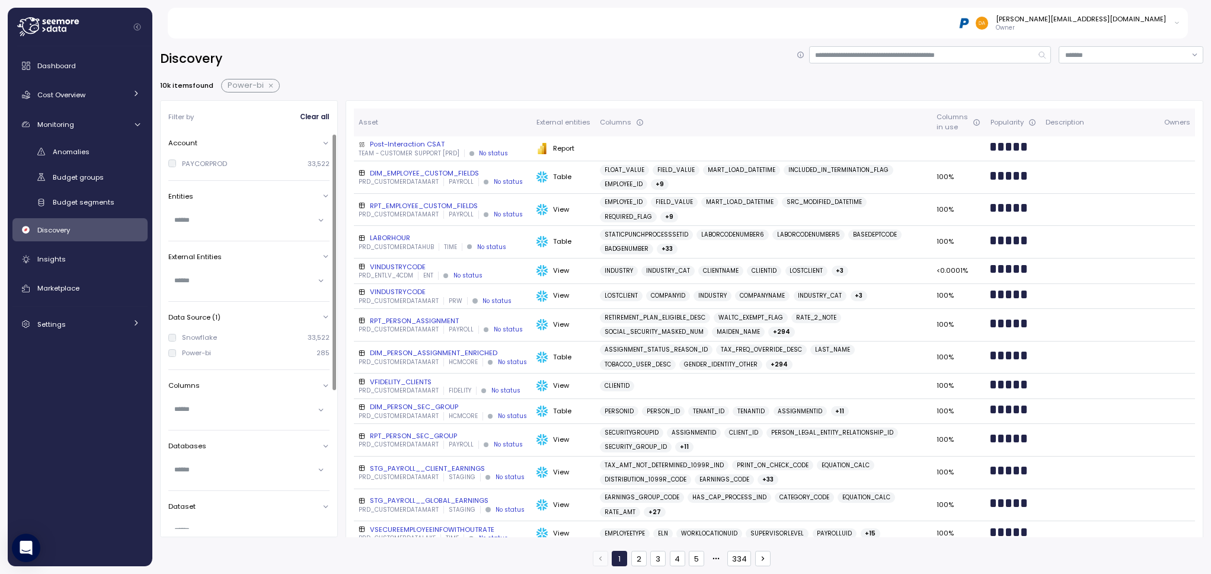
click at [186, 337] on div "Snowflake" at bounding box center [199, 336] width 35 height 9
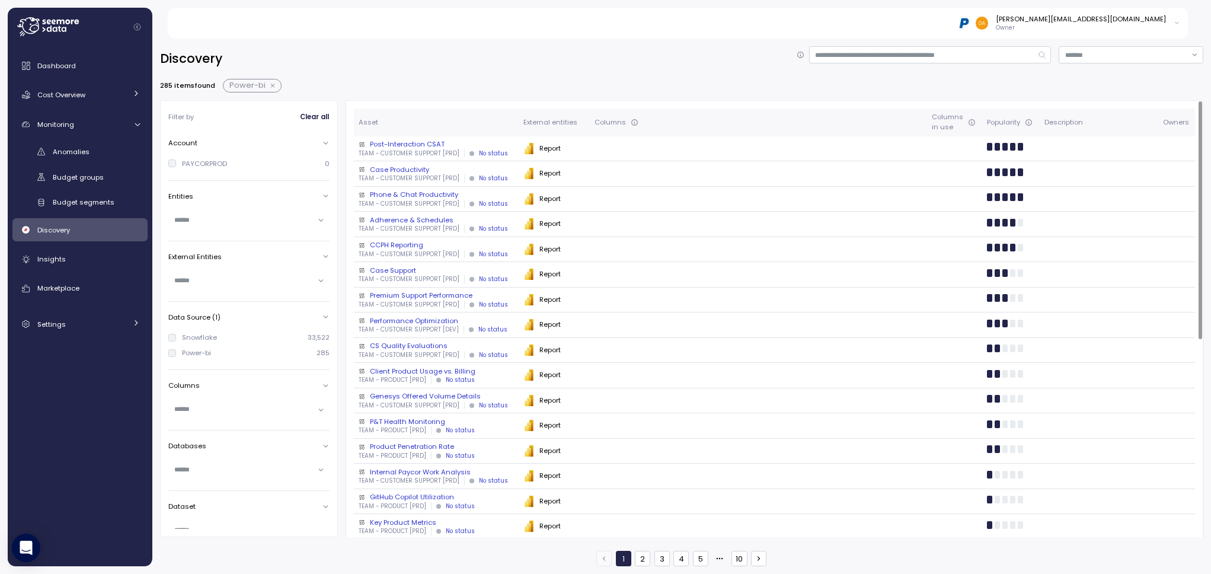
click at [449, 369] on div "Client Product Usage vs. Billing" at bounding box center [436, 370] width 155 height 9
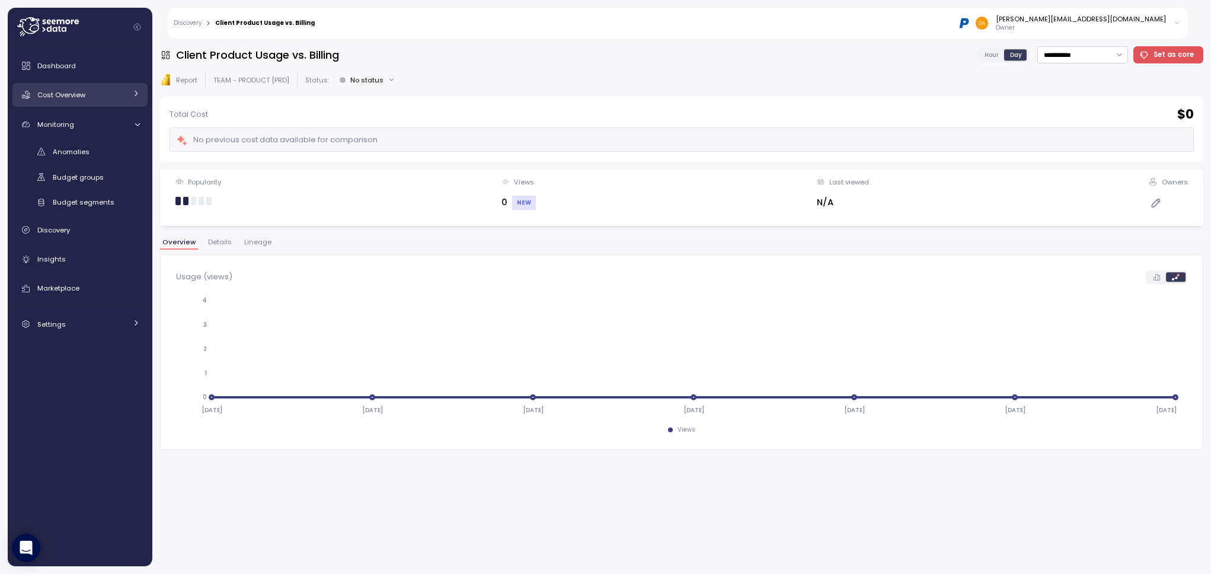
click at [73, 89] on div "Cost Overview" at bounding box center [81, 95] width 89 height 12
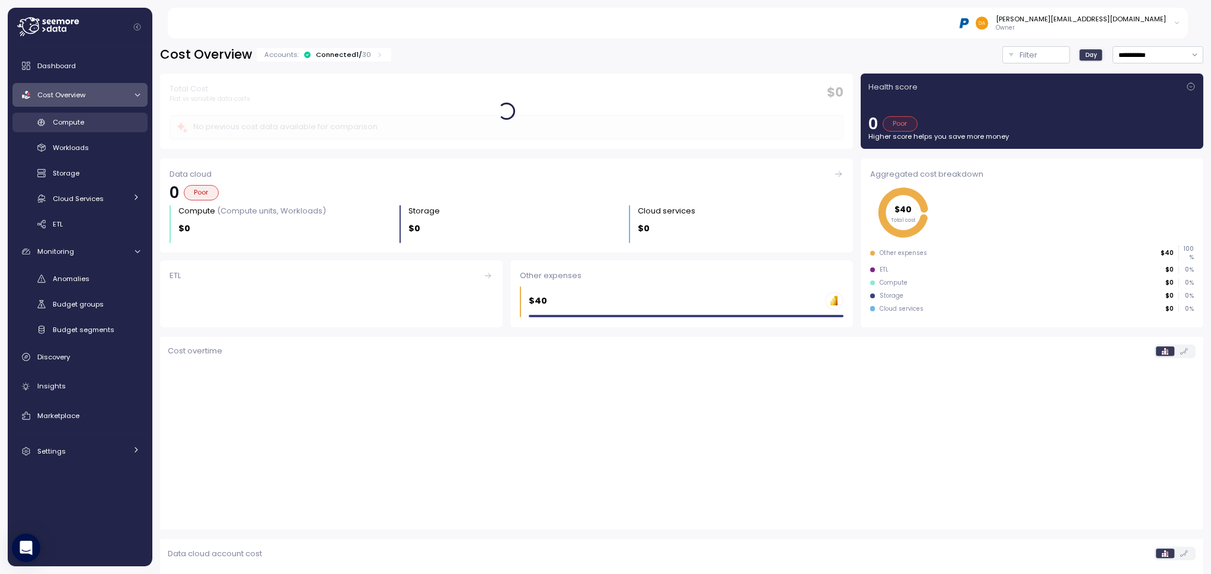
click at [73, 124] on span "Compute" at bounding box center [68, 121] width 31 height 9
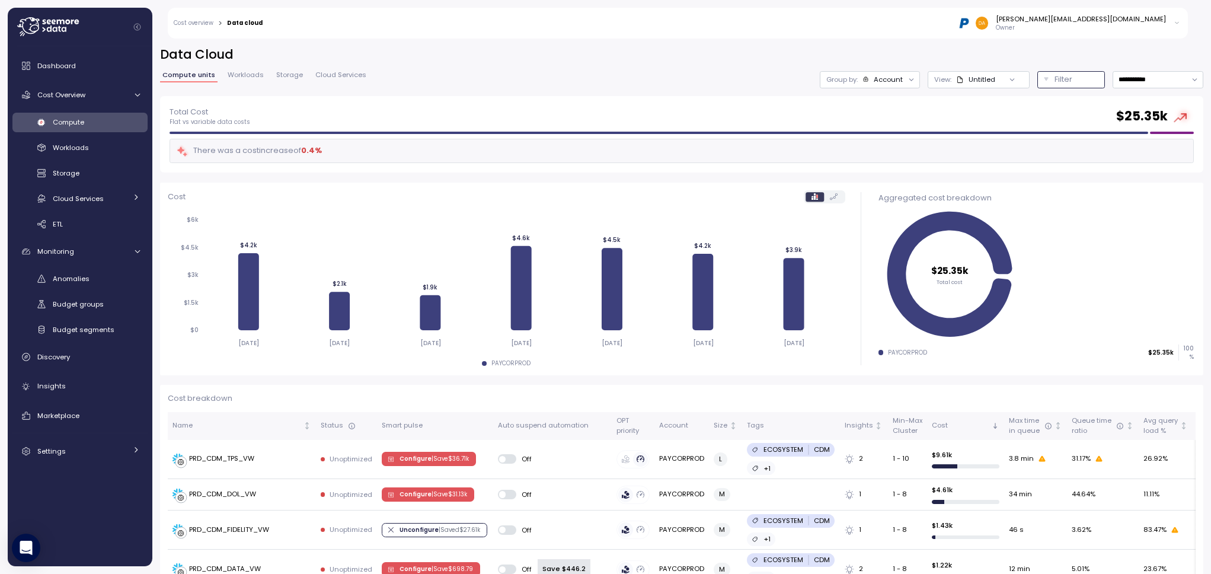
click at [1044, 77] on p "Filter" at bounding box center [1063, 79] width 18 height 12
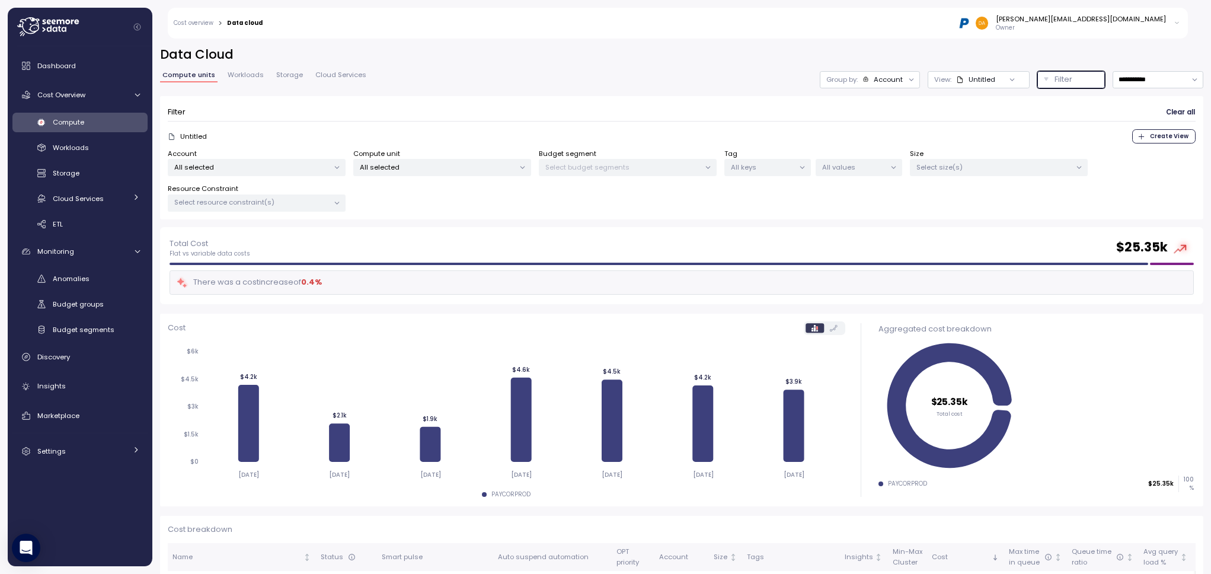
click at [439, 168] on p "All selected" at bounding box center [437, 166] width 155 height 9
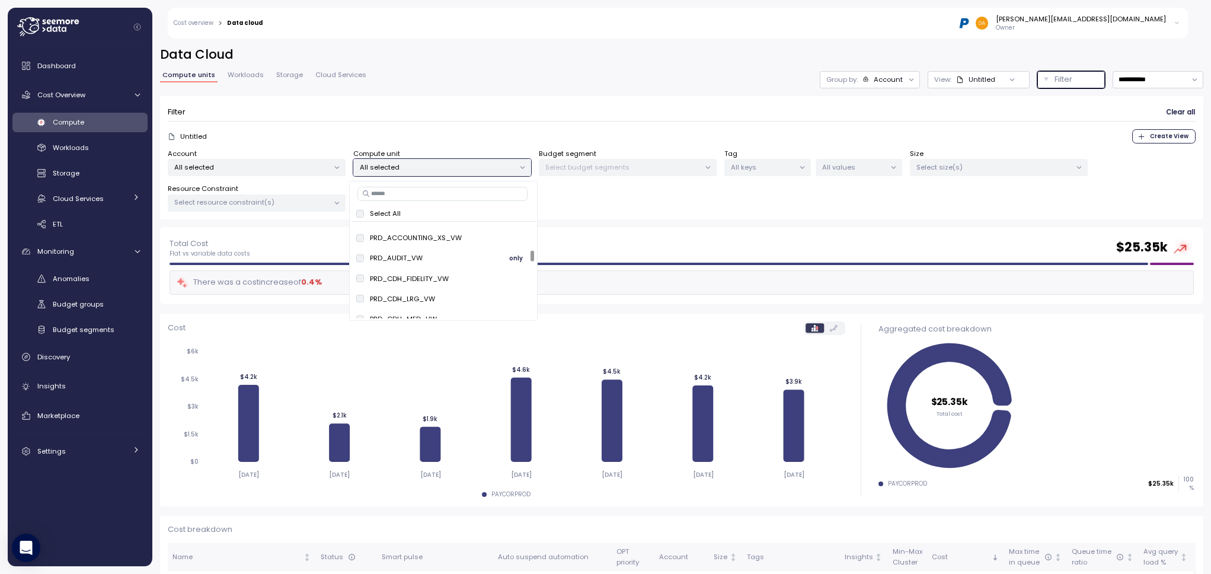
scroll to position [533, 0]
click at [422, 197] on input at bounding box center [442, 194] width 170 height 14
type input "*******"
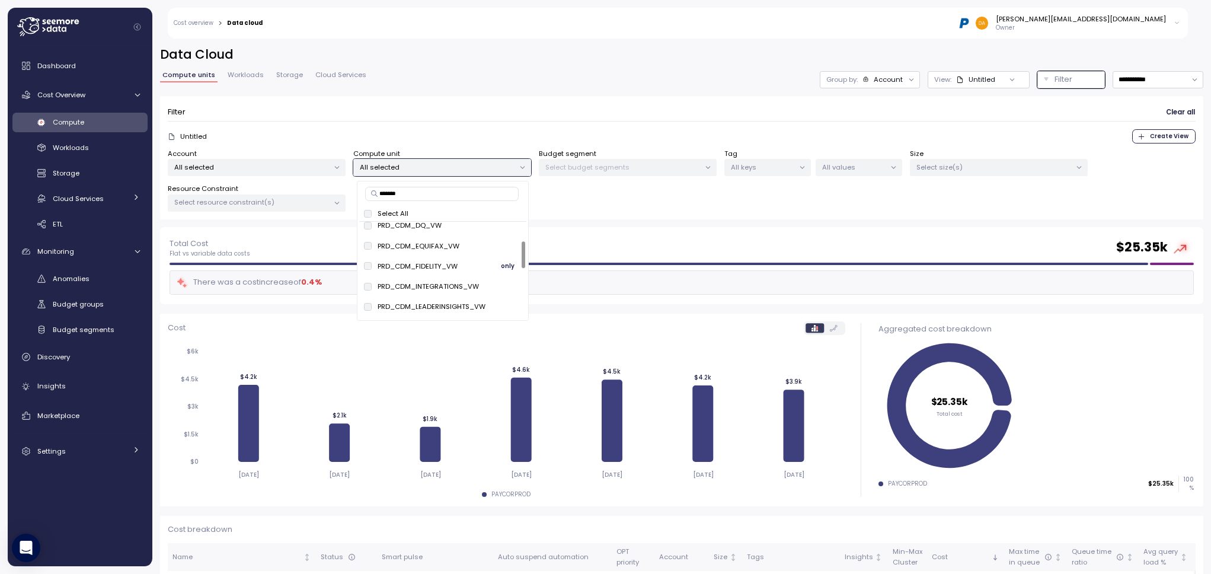
click at [412, 269] on p "PRD_CDM_FIDELITY_VW" at bounding box center [418, 265] width 80 height 9
click at [510, 266] on span "only" at bounding box center [508, 266] width 14 height 13
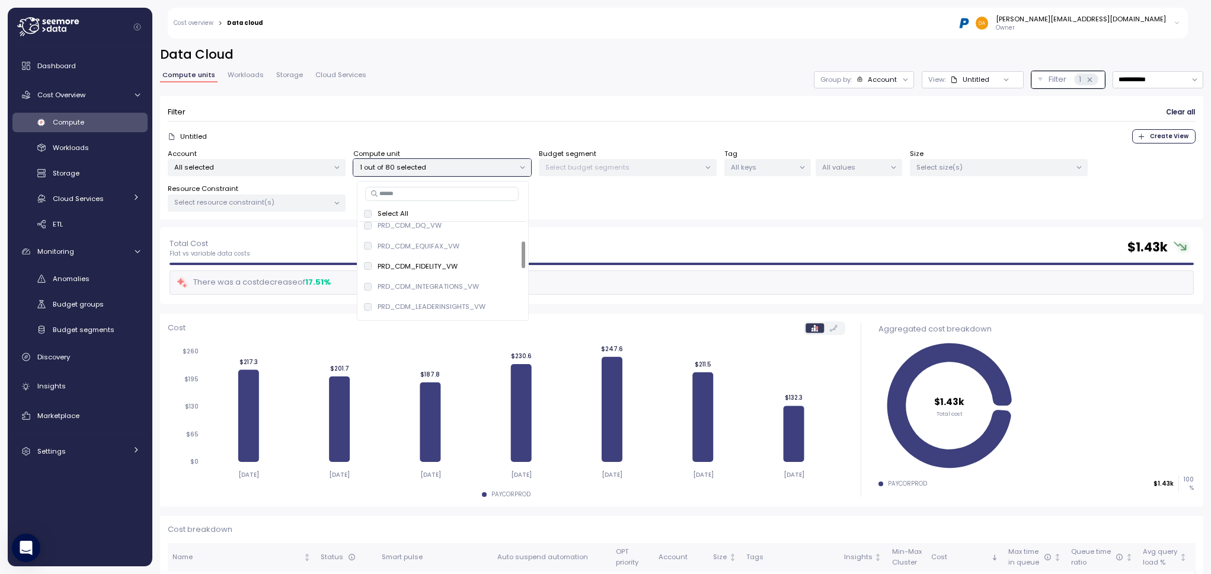
click at [662, 241] on div "Total Cost Flat vs variable data costs $ 1.43k" at bounding box center [682, 247] width 1024 height 21
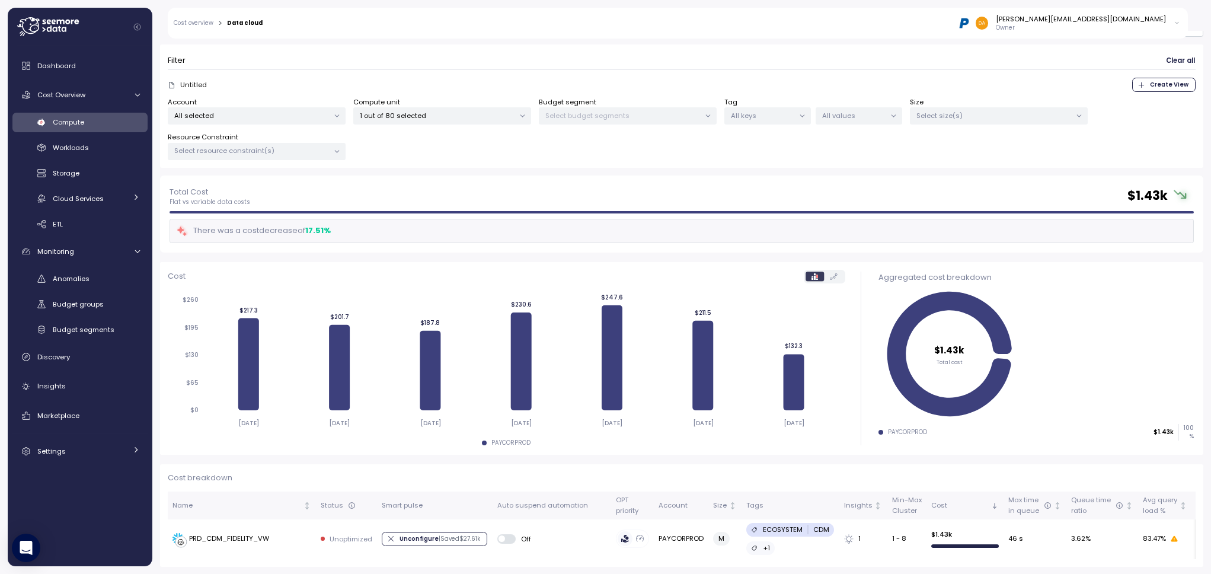
scroll to position [52, 0]
